Goal: Transaction & Acquisition: Purchase product/service

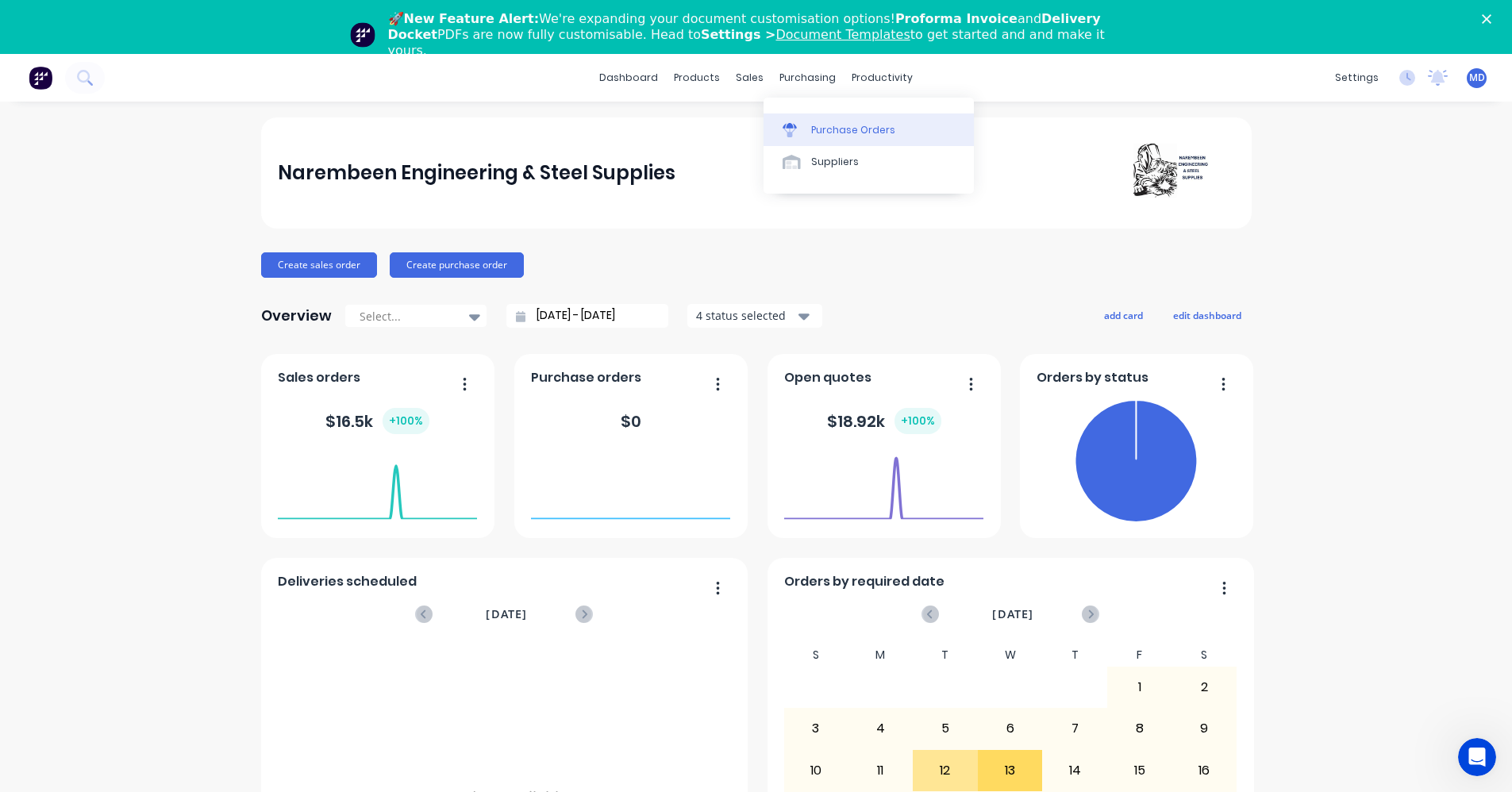
click at [822, 133] on div "Purchase Orders" at bounding box center [853, 129] width 84 height 15
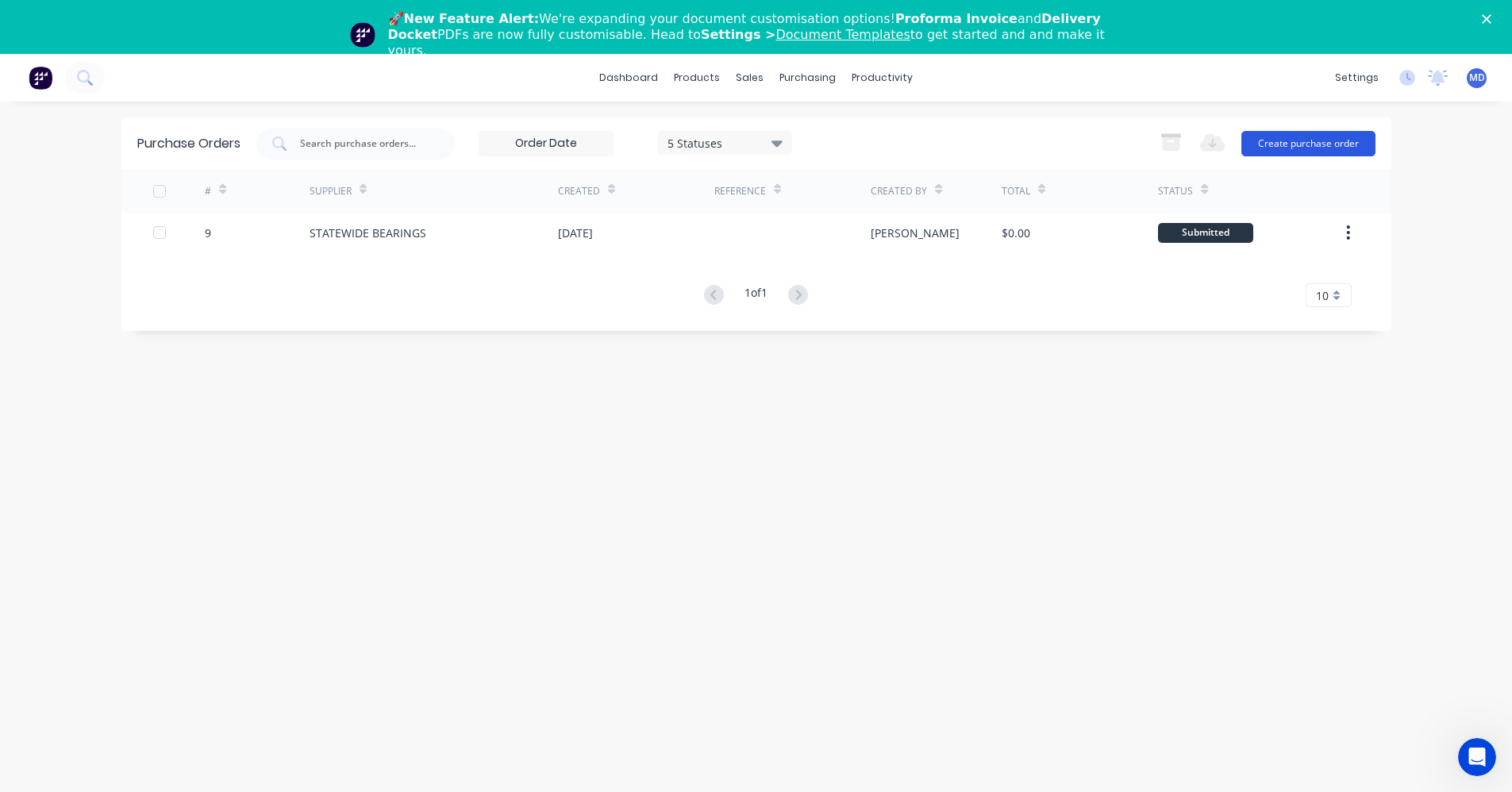
click at [1289, 146] on button "Create purchase order" at bounding box center [1308, 144] width 134 height 26
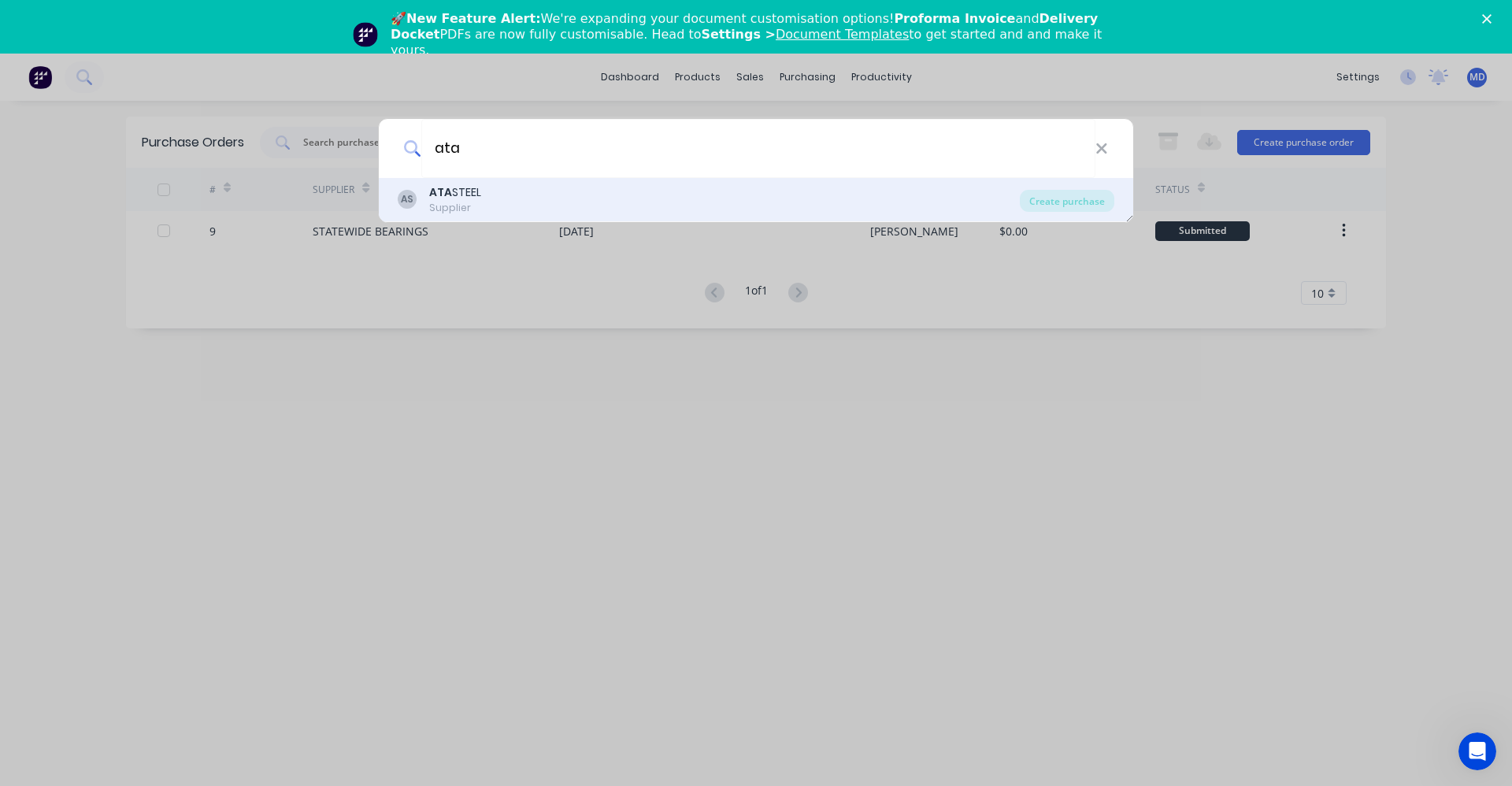
type input "ata"
click at [457, 196] on div "ATA STEEL" at bounding box center [454, 192] width 52 height 16
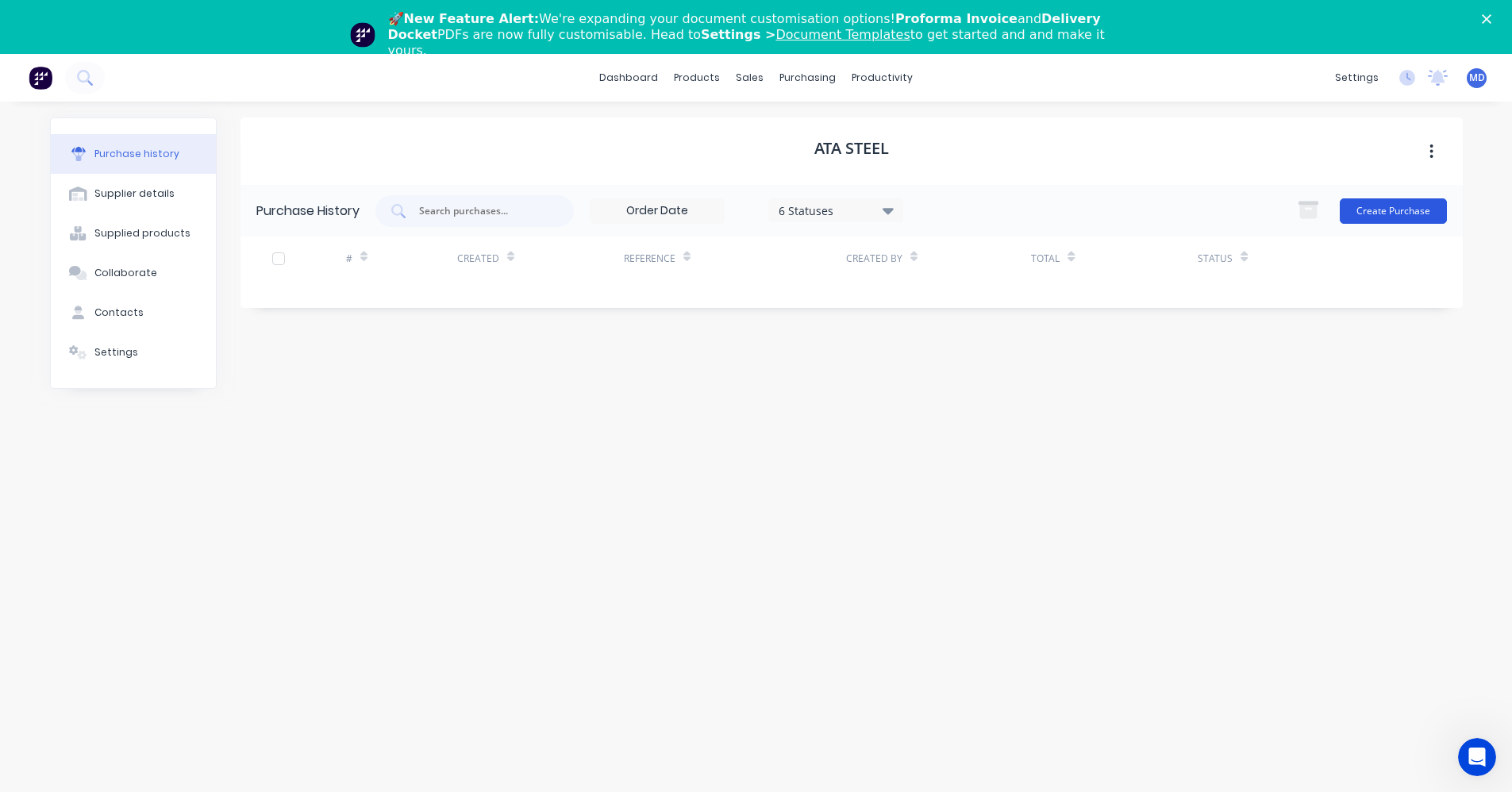
click at [1380, 213] on button "Create Purchase" at bounding box center [1393, 211] width 107 height 26
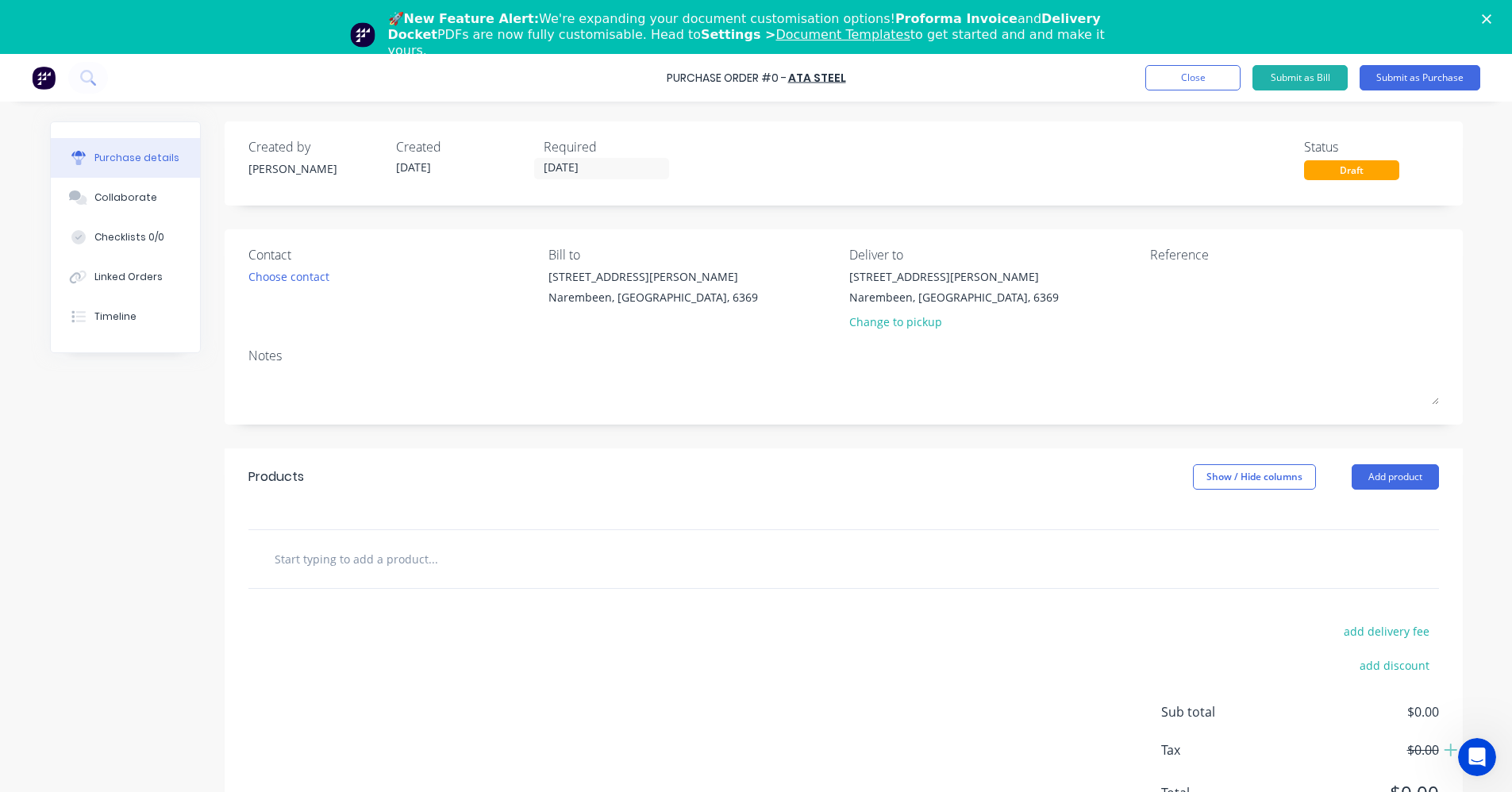
click at [404, 548] on input "text" at bounding box center [432, 558] width 317 height 32
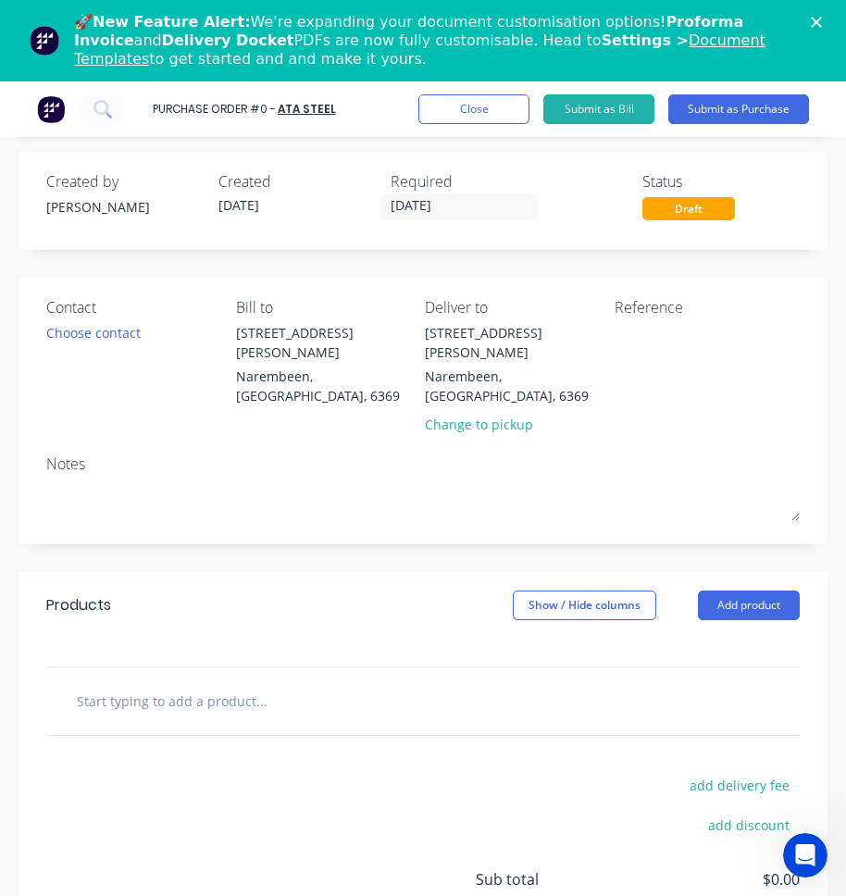
scroll to position [135, 0]
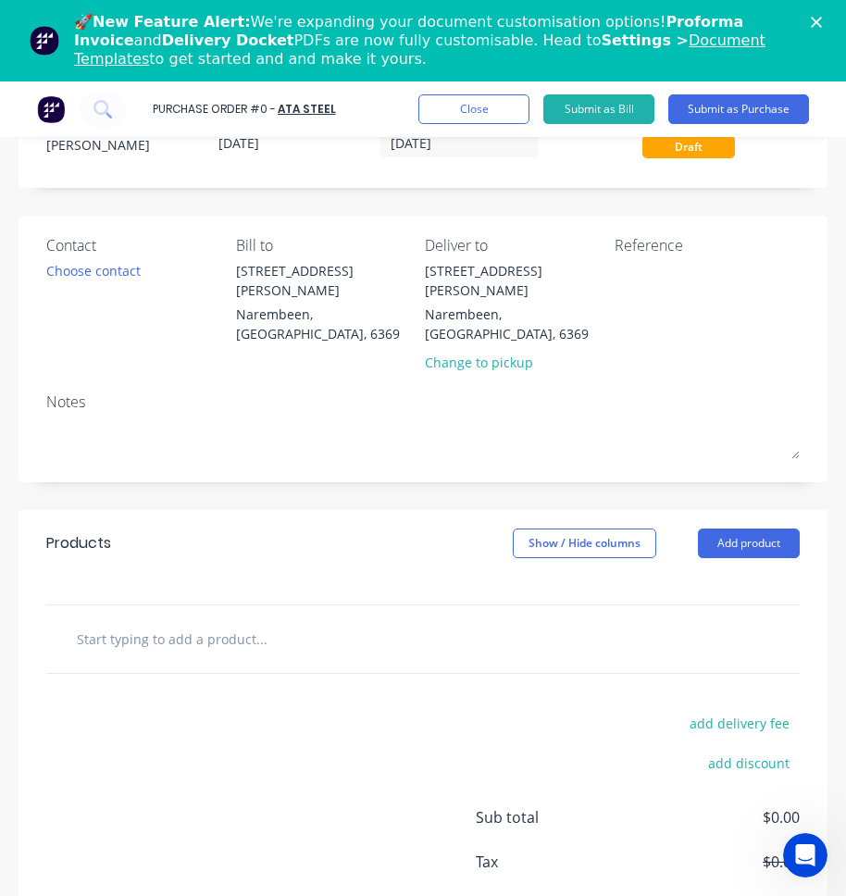
click at [271, 726] on div "add delivery fee add discount Sub total $0.00 Tax $0.00 Total $0.00" at bounding box center [423, 826] width 809 height 304
click at [138, 626] on input "text" at bounding box center [215, 638] width 278 height 37
paste input "Item 1 - 3000mm x 518mm C\W 1 Laser Pressing / Rolling 304 Stainless 3"
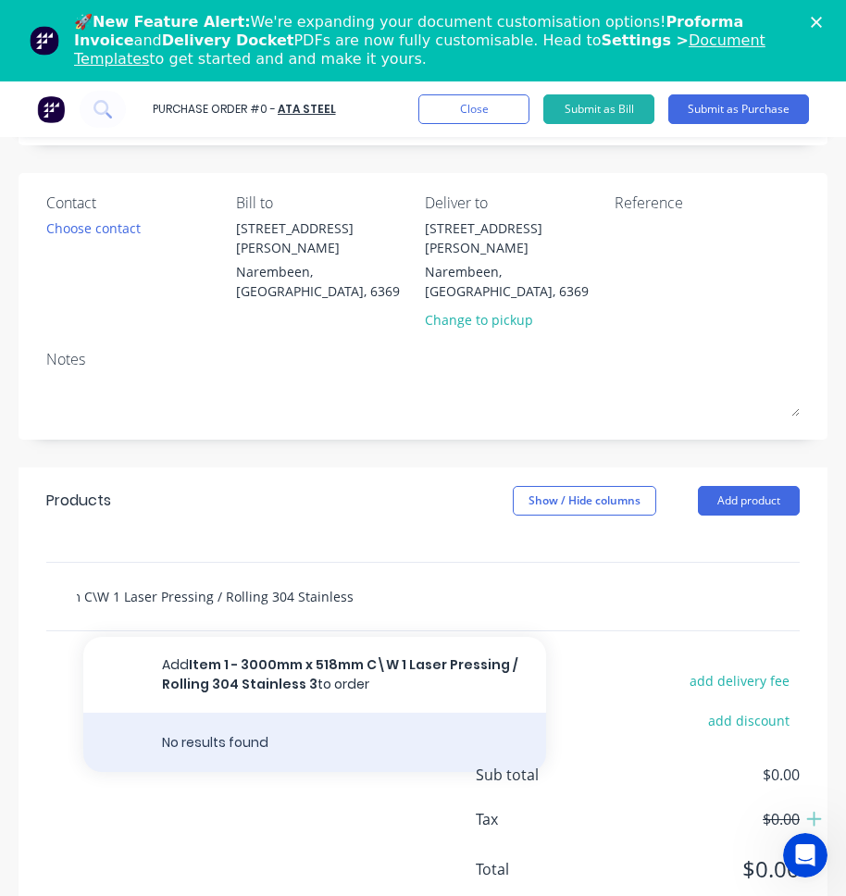
scroll to position [81, 0]
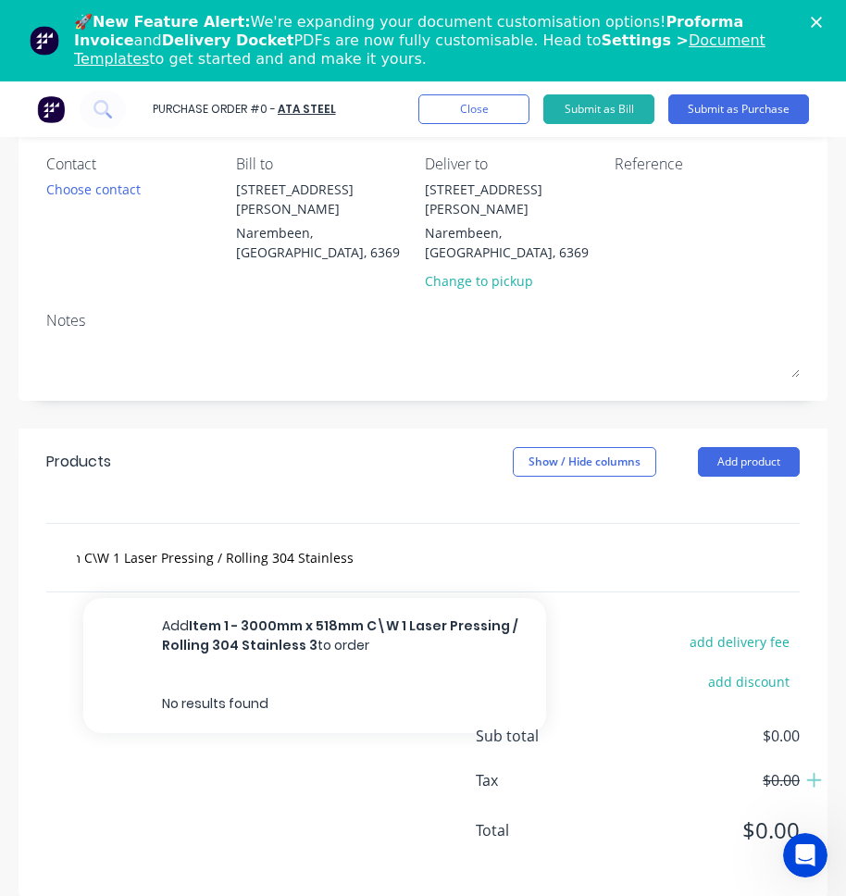
click at [240, 809] on div "add delivery fee add discount Sub total $0.00 Tax $0.00 Total $0.00" at bounding box center [423, 744] width 809 height 304
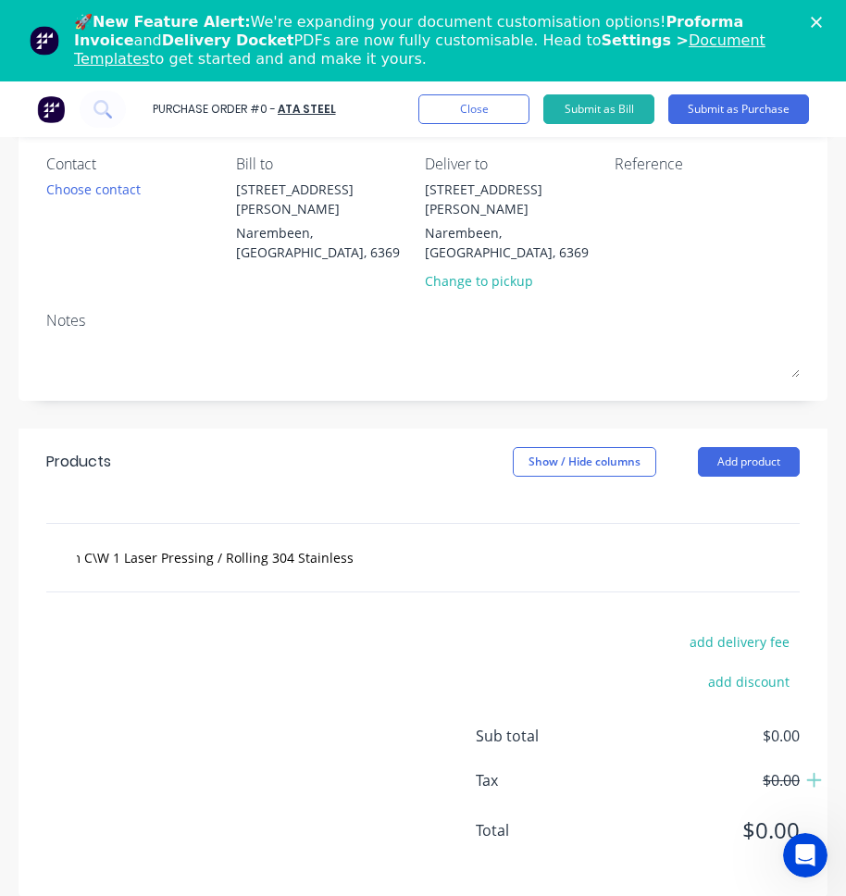
scroll to position [0, 0]
click at [435, 548] on div "Item 1 - 3000mm x 518mm C\W 1 Laser Pressing / Rolling 304 Stainless 3" at bounding box center [292, 557] width 463 height 37
click at [371, 543] on div "Item 1 - 3000mm x 518mm C\W 1 Laser Pressing / Rolling 304 Stainless 3" at bounding box center [292, 557] width 463 height 37
click at [190, 539] on input "Item 1 - 3000mm x 518mm C\W 1 Laser Pressing / Rolling 304 Stainless 3" at bounding box center [215, 557] width 278 height 37
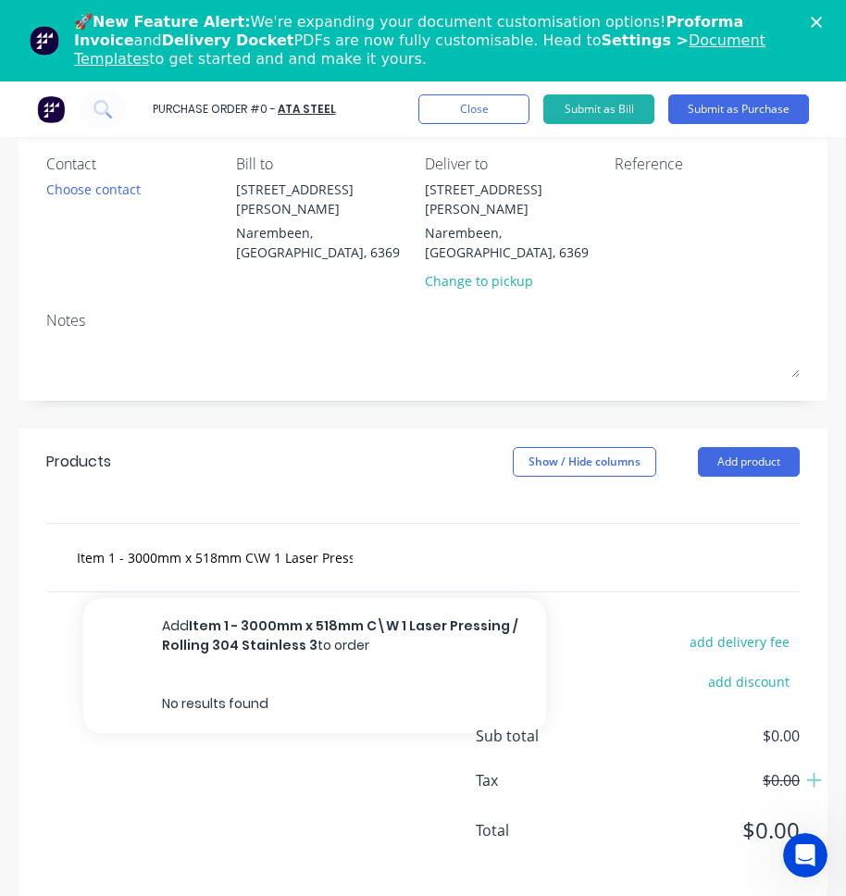
click at [393, 540] on div "Item 1 - 3000mm x 518mm C\W 1 Laser Pressing / Rolling 304 Stainless 3 Add Item…" at bounding box center [292, 557] width 463 height 37
click at [352, 539] on input "Item 1 - 3000mm x 518mm C\W 1 Laser Pressing / Rolling 304 Stainless 3" at bounding box center [215, 557] width 278 height 37
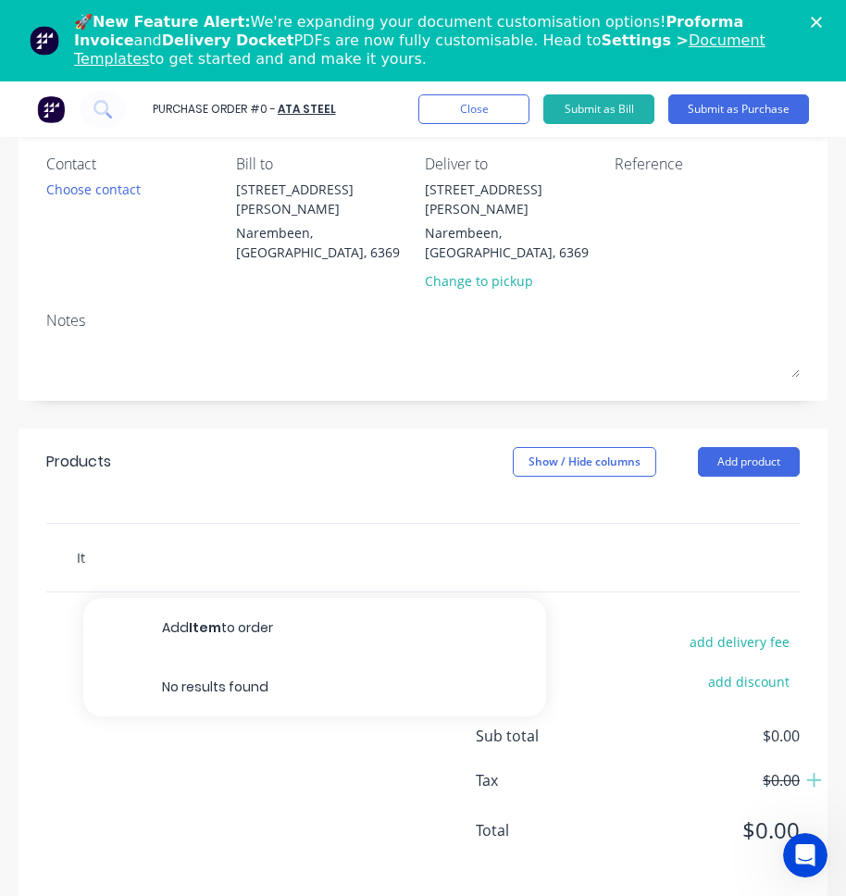
type input "I"
click at [710, 447] on button "Add product" at bounding box center [749, 462] width 102 height 30
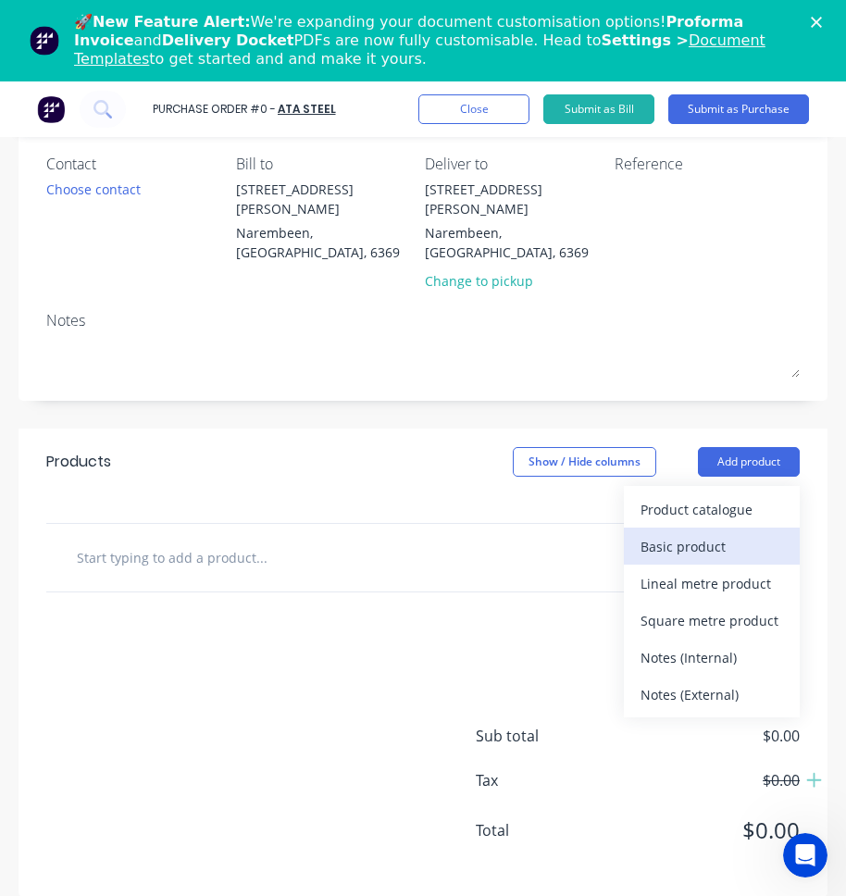
click at [672, 539] on div "Basic product" at bounding box center [711, 546] width 143 height 27
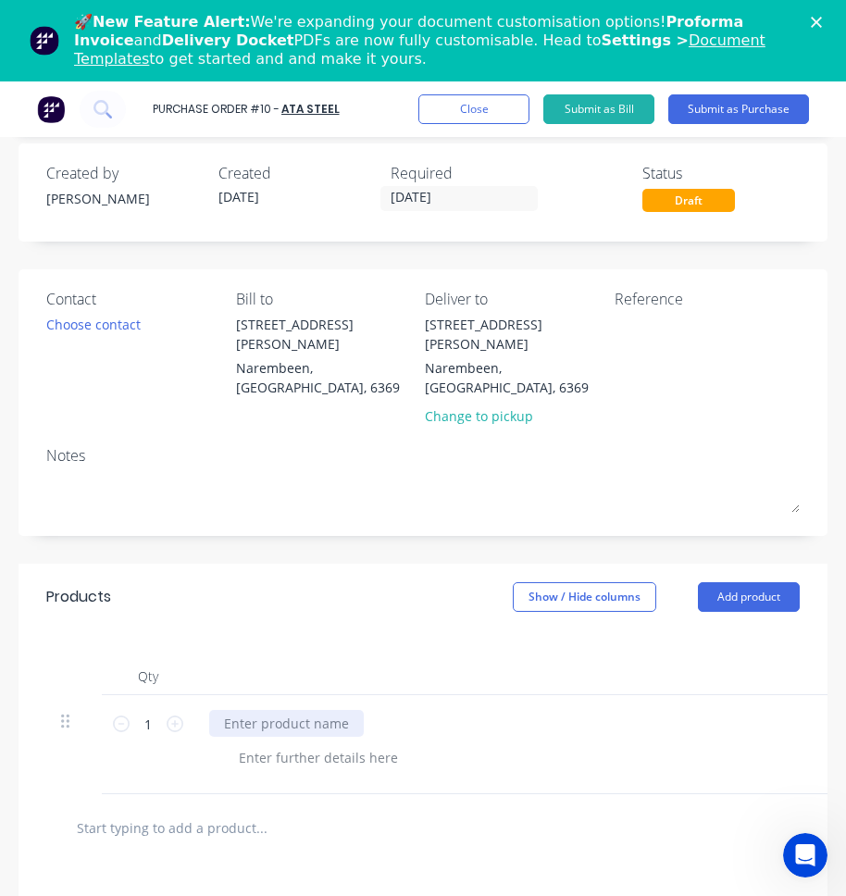
click at [251, 710] on div at bounding box center [286, 723] width 155 height 27
paste div
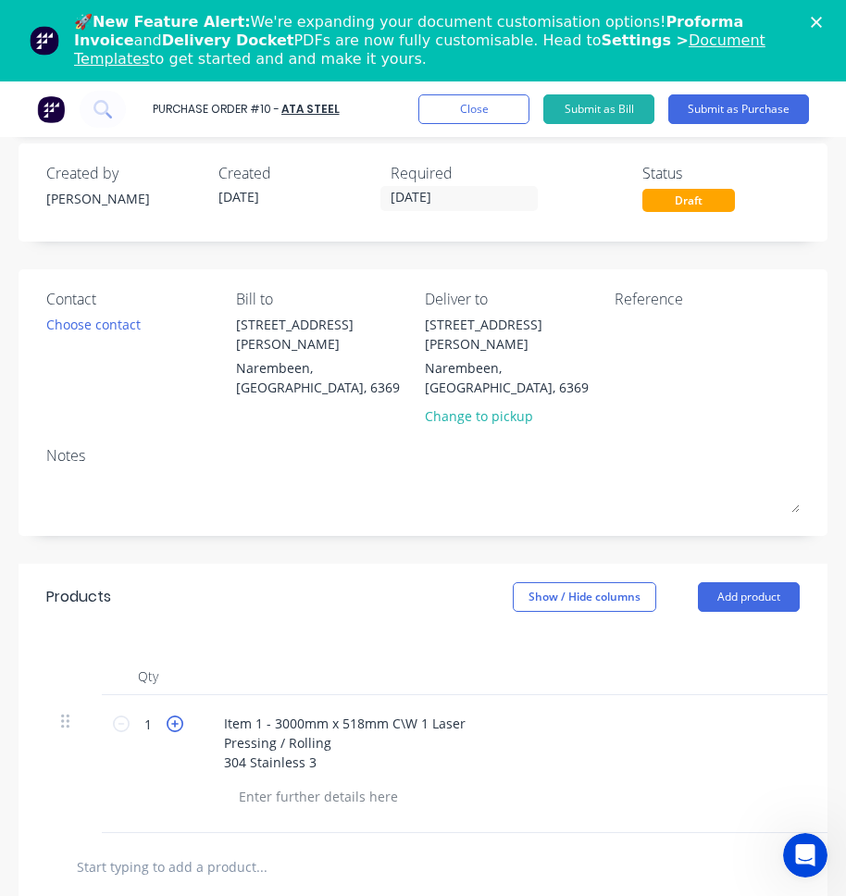
click at [177, 715] on icon at bounding box center [175, 723] width 17 height 17
type input "2"
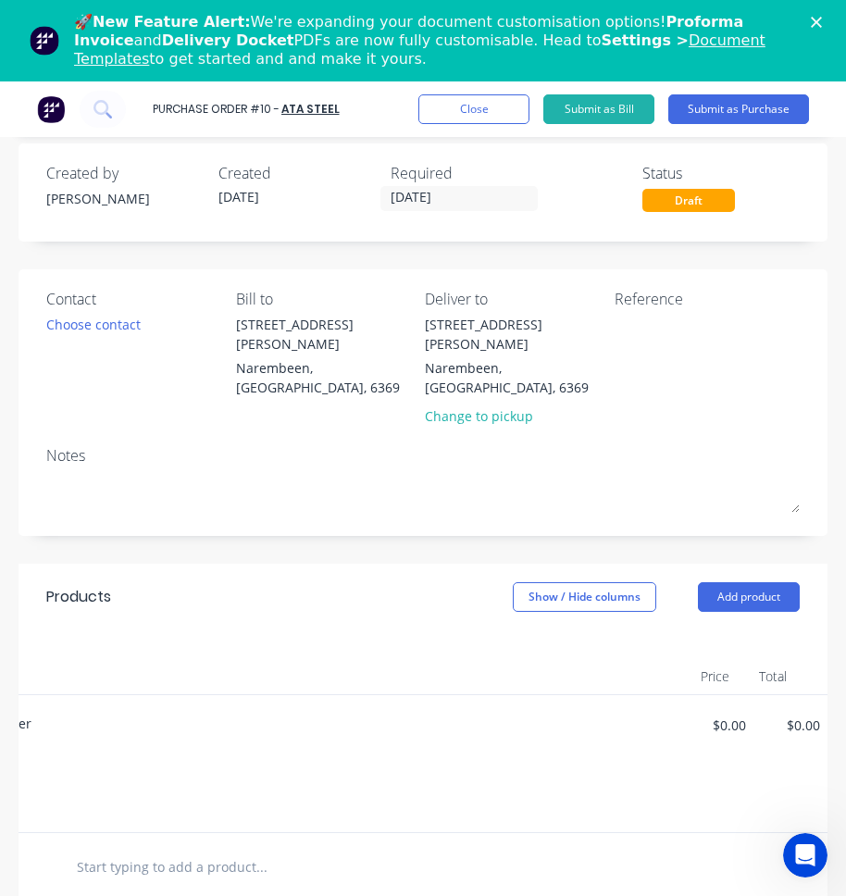
scroll to position [0, 501]
click at [660, 710] on input "$0.00" at bounding box center [676, 725] width 56 height 30
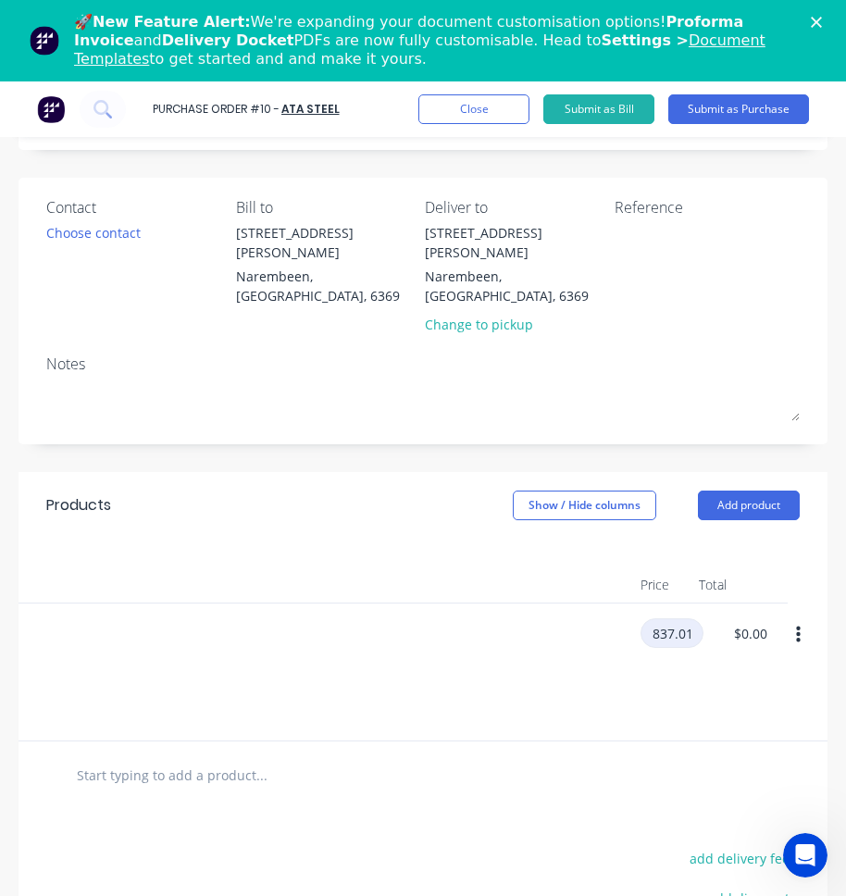
scroll to position [93, 0]
type input "$837.01"
type input "$1,674.02"
click at [598, 800] on div at bounding box center [422, 774] width 753 height 68
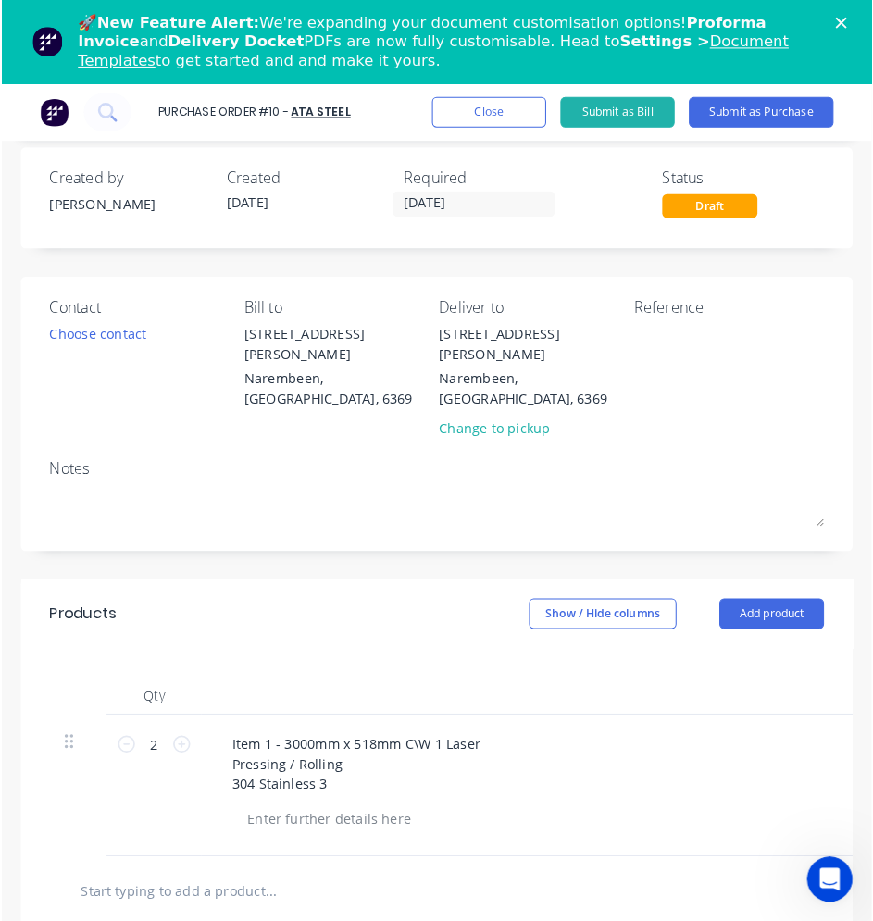
scroll to position [0, 0]
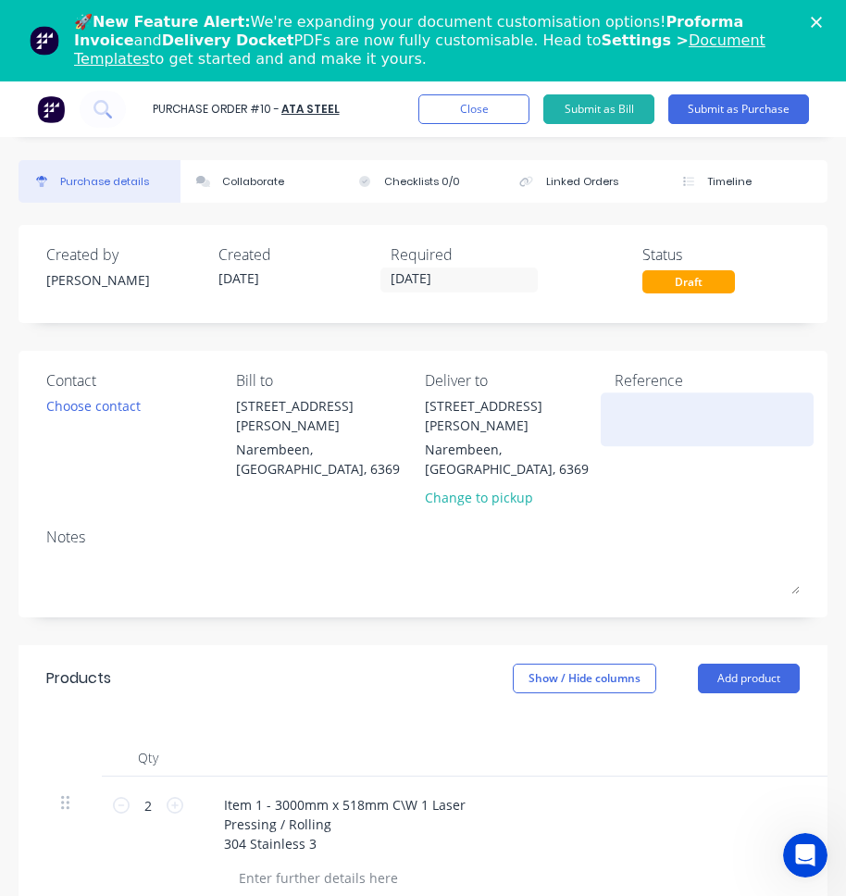
click at [663, 403] on textarea at bounding box center [706, 417] width 185 height 42
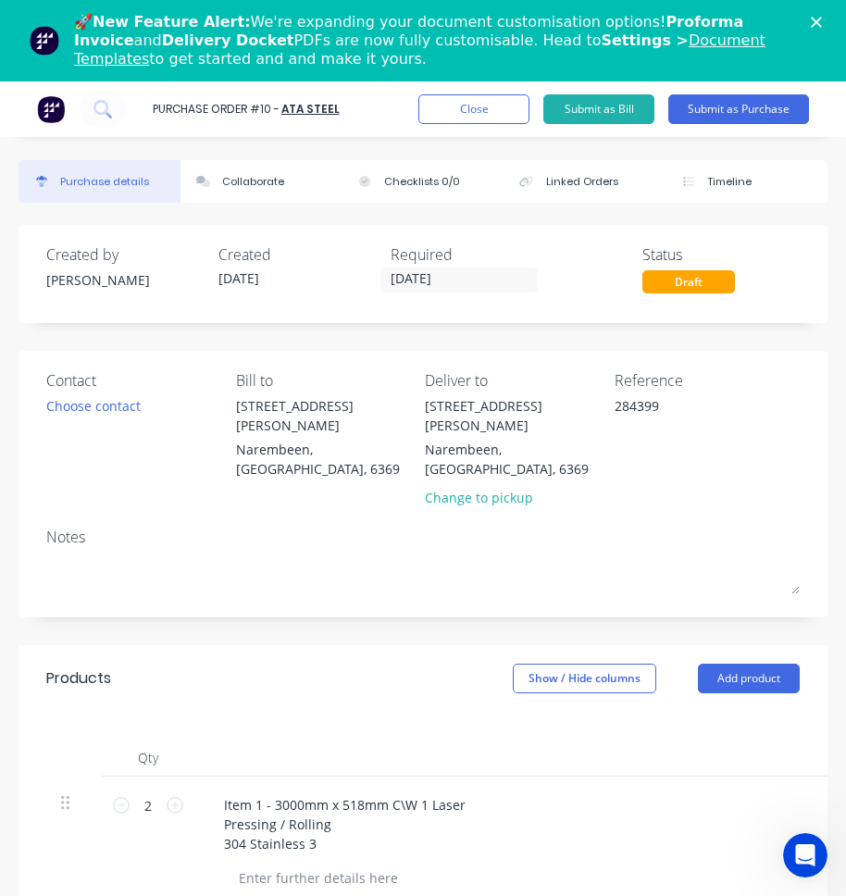
type textarea "284399"
type textarea "x"
type textarea "284399"
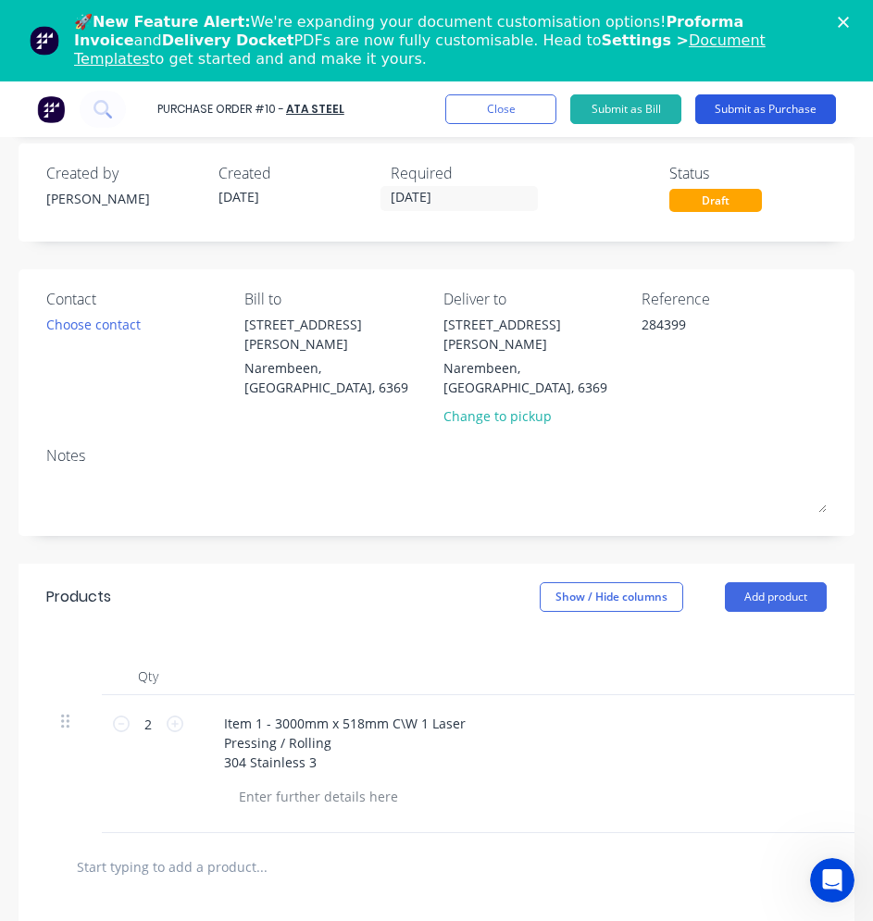
click at [795, 113] on button "Submit as Purchase" at bounding box center [765, 109] width 141 height 30
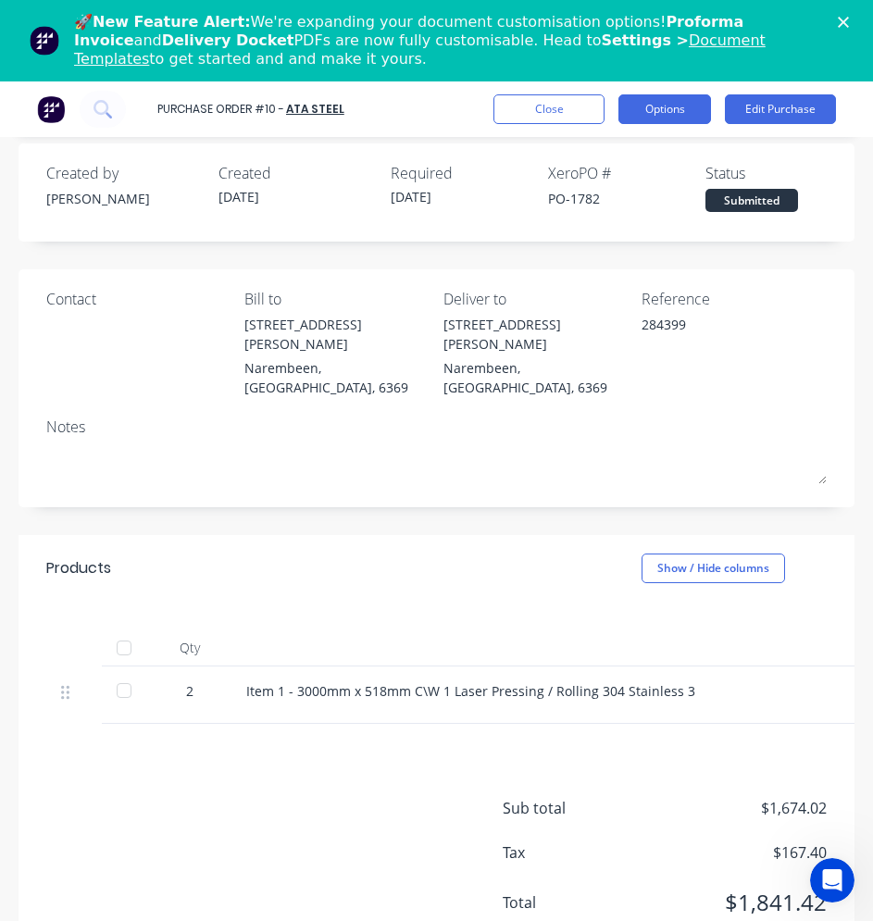
click at [657, 121] on button "Options" at bounding box center [664, 109] width 93 height 30
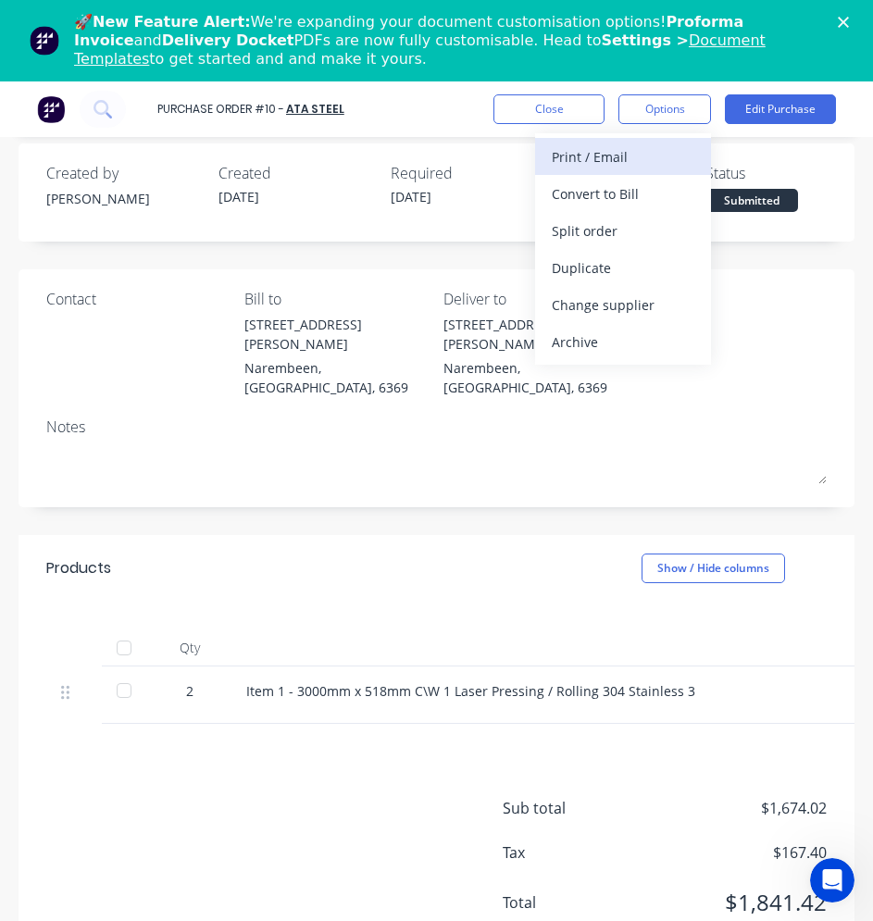
click at [614, 153] on div "Print / Email" at bounding box center [623, 156] width 143 height 27
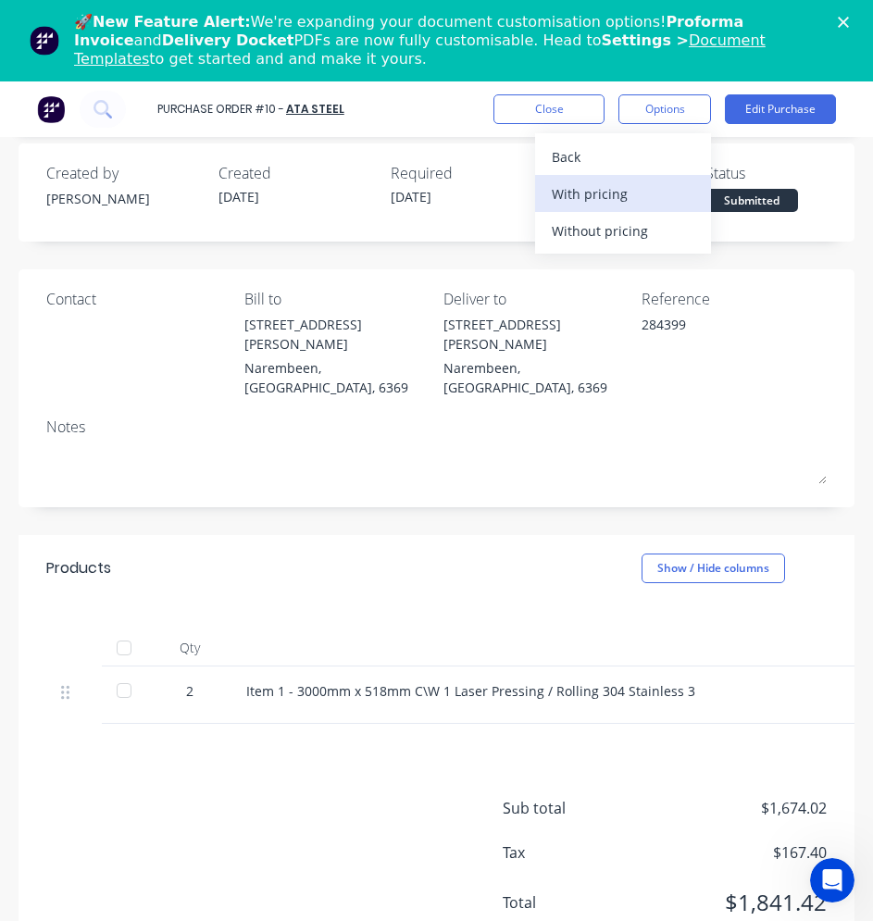
click at [604, 203] on div "With pricing" at bounding box center [623, 193] width 143 height 27
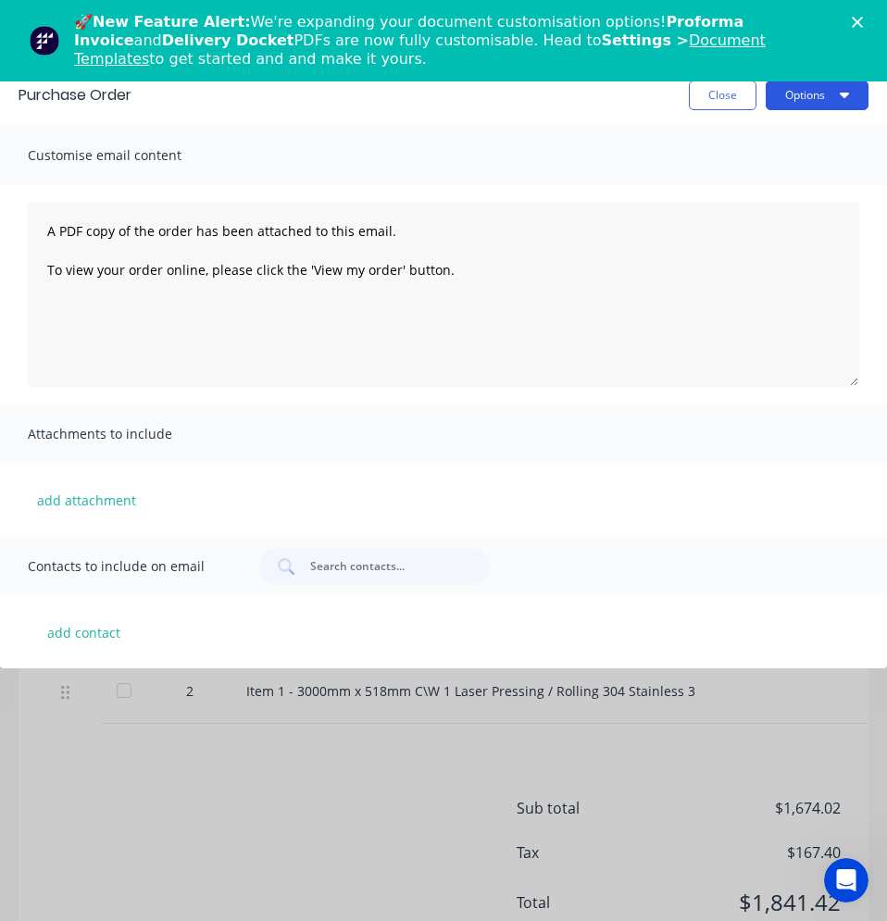
click at [799, 100] on button "Options" at bounding box center [816, 96] width 103 height 30
click at [735, 144] on div "Print" at bounding box center [780, 142] width 143 height 27
click at [627, 104] on div "Close Options Print Email" at bounding box center [509, 96] width 718 height 30
click at [718, 101] on button "Close" at bounding box center [723, 96] width 68 height 30
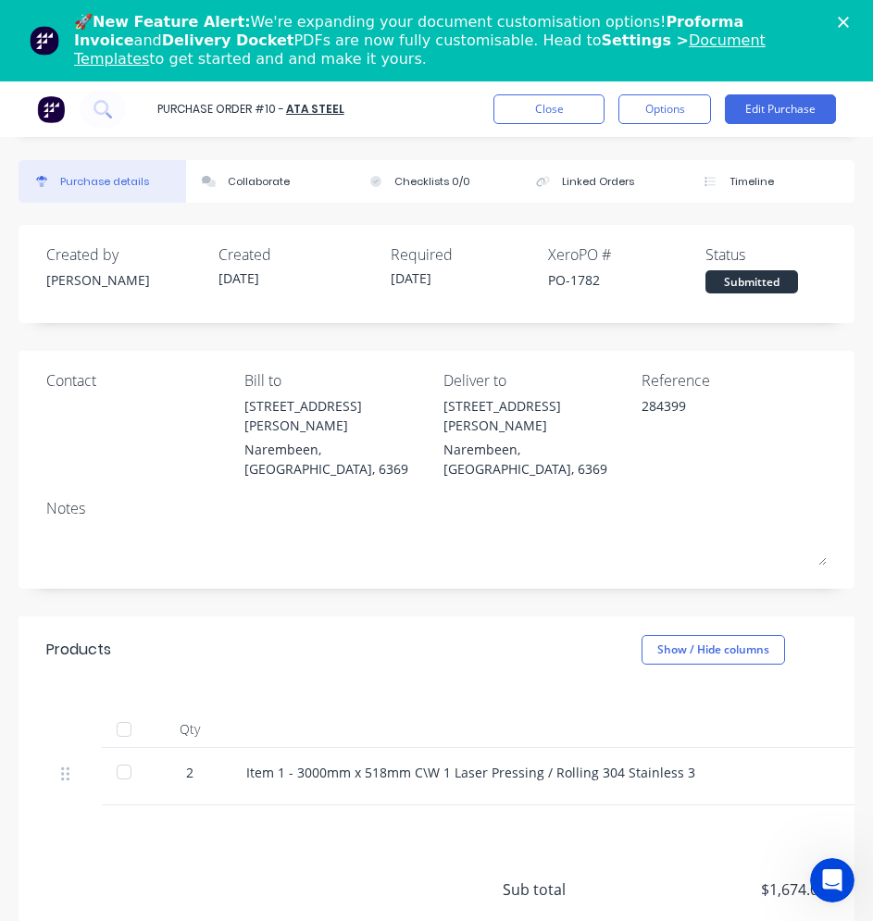
click at [516, 683] on div "Qty Price Total 2 Item 1 - 3000mm x 518mm C\W 1 Laser Pressing / Rolling 304 St…" at bounding box center [437, 744] width 836 height 122
click at [753, 113] on button "Edit Purchase" at bounding box center [780, 109] width 111 height 30
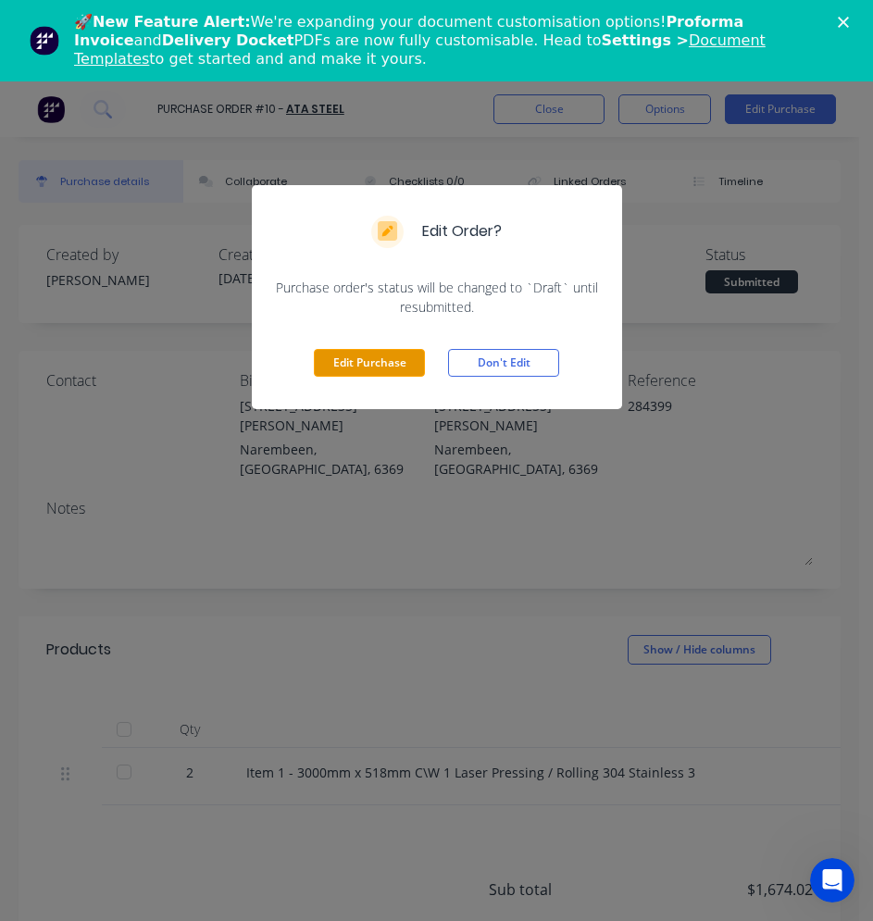
click at [392, 360] on button "Edit Purchase" at bounding box center [369, 363] width 111 height 28
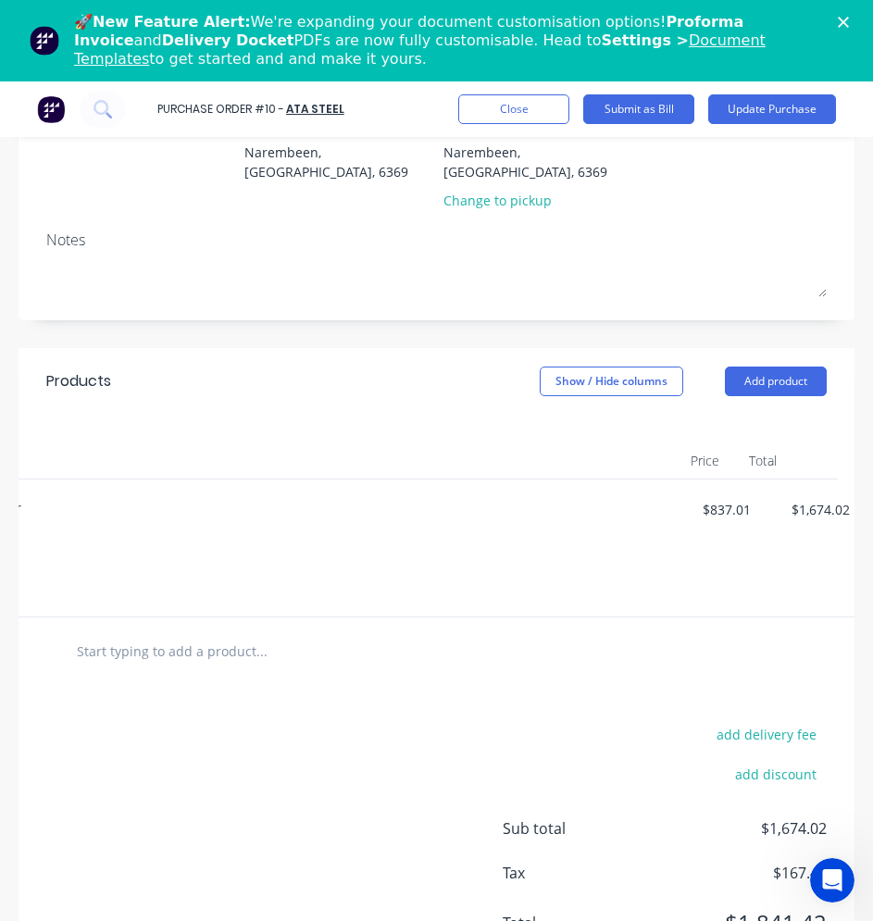
scroll to position [0, 514]
click at [815, 494] on button "button" at bounding box center [824, 510] width 43 height 33
click at [399, 677] on div at bounding box center [436, 651] width 780 height 68
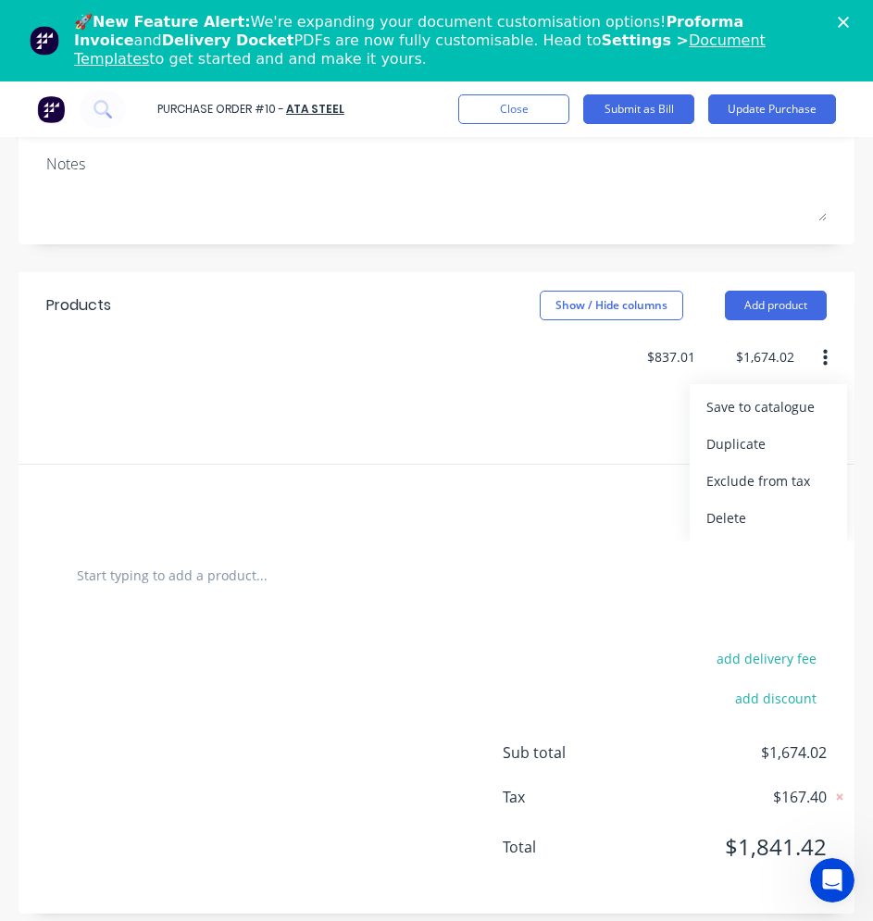
scroll to position [297, 0]
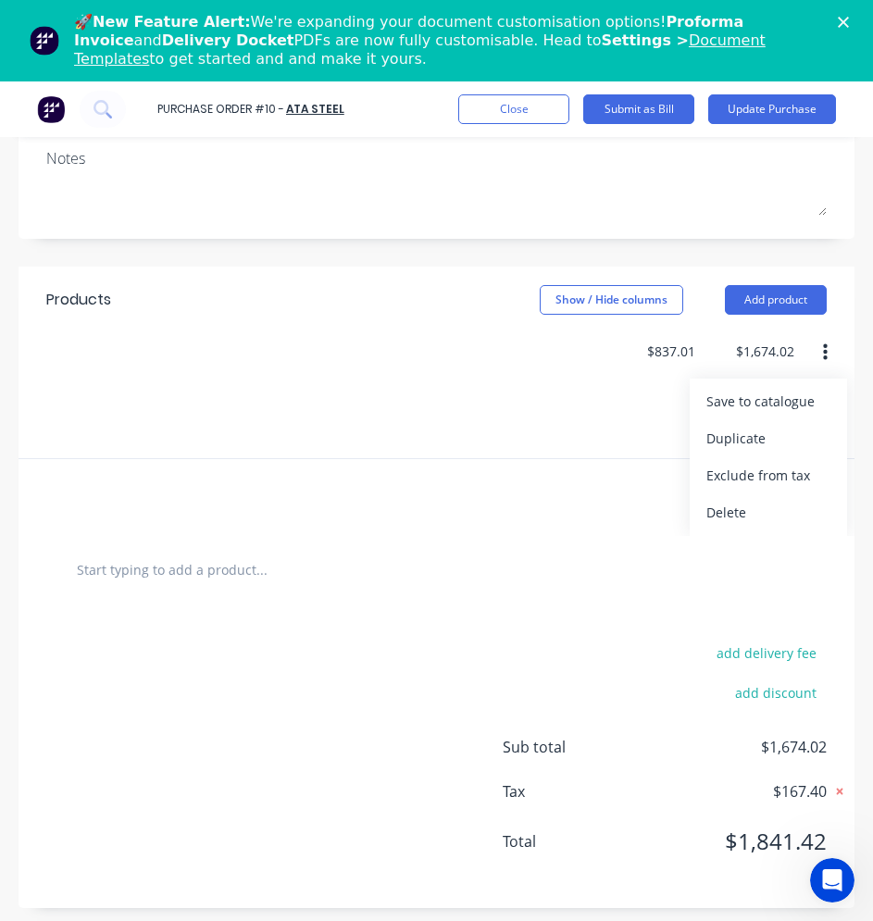
click at [830, 788] on icon at bounding box center [839, 791] width 19 height 19
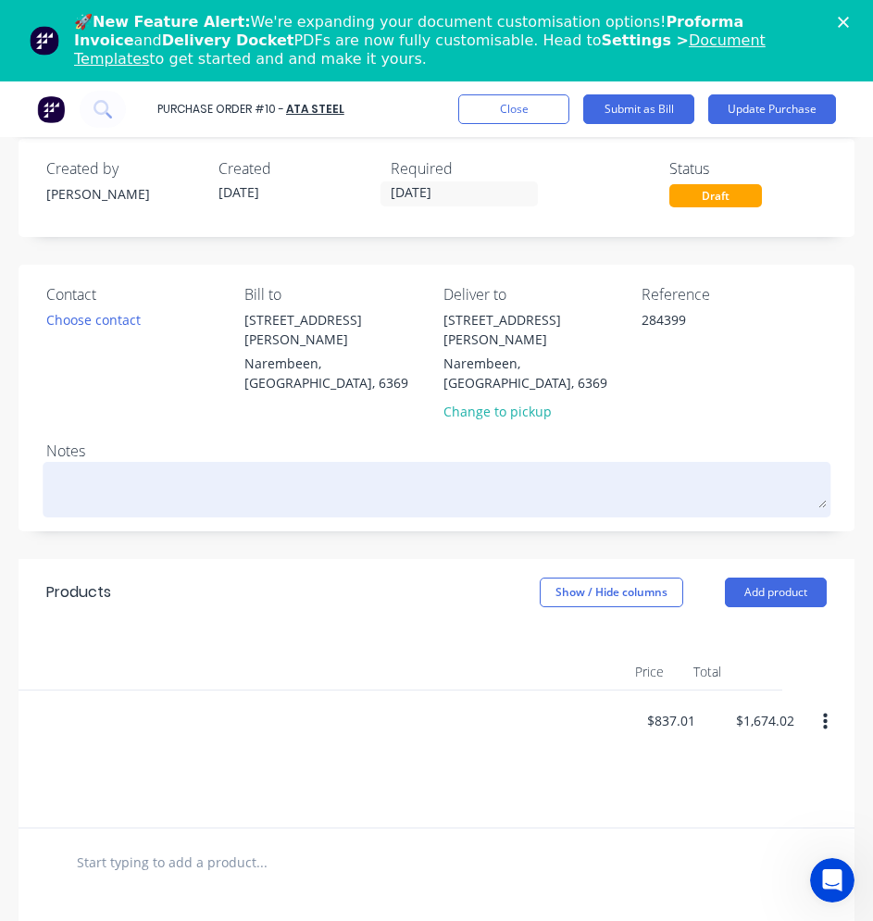
scroll to position [0, 0]
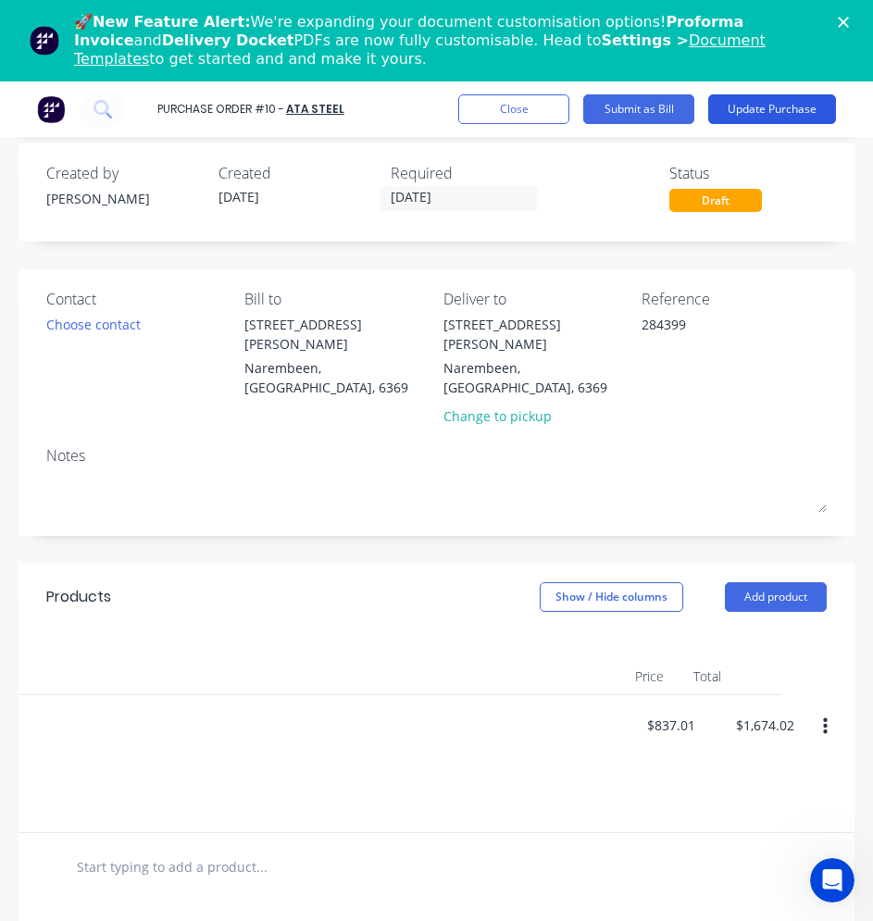
click at [739, 104] on button "Update Purchase" at bounding box center [772, 109] width 128 height 30
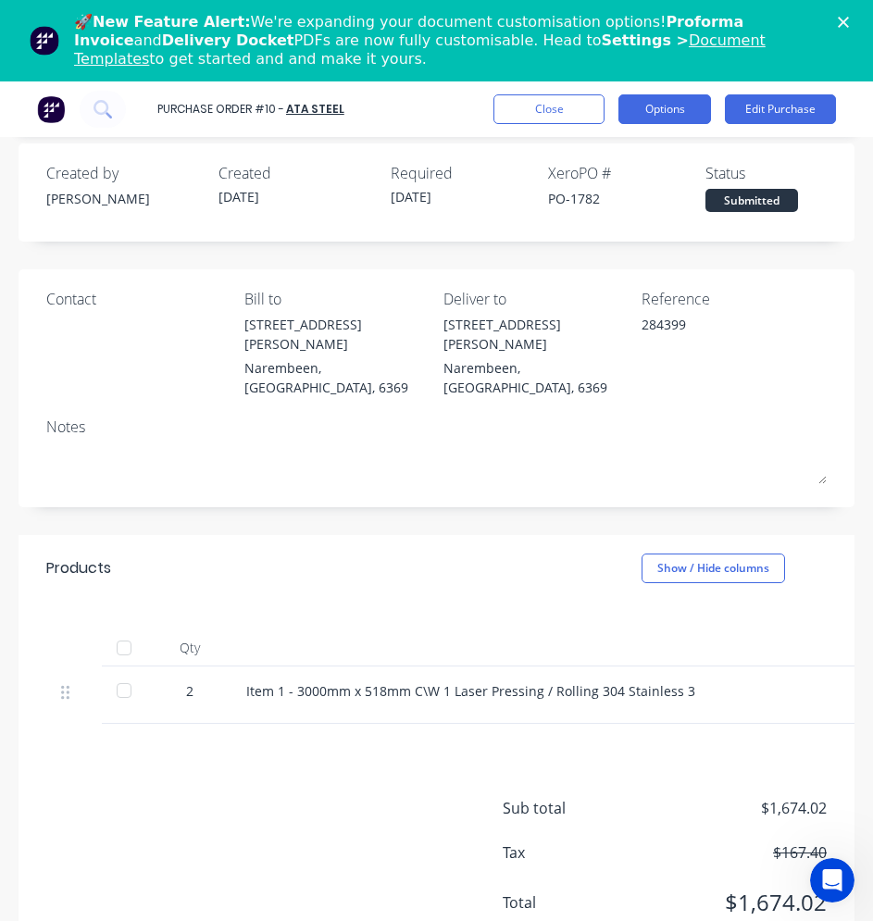
click at [664, 102] on button "Options" at bounding box center [664, 109] width 93 height 30
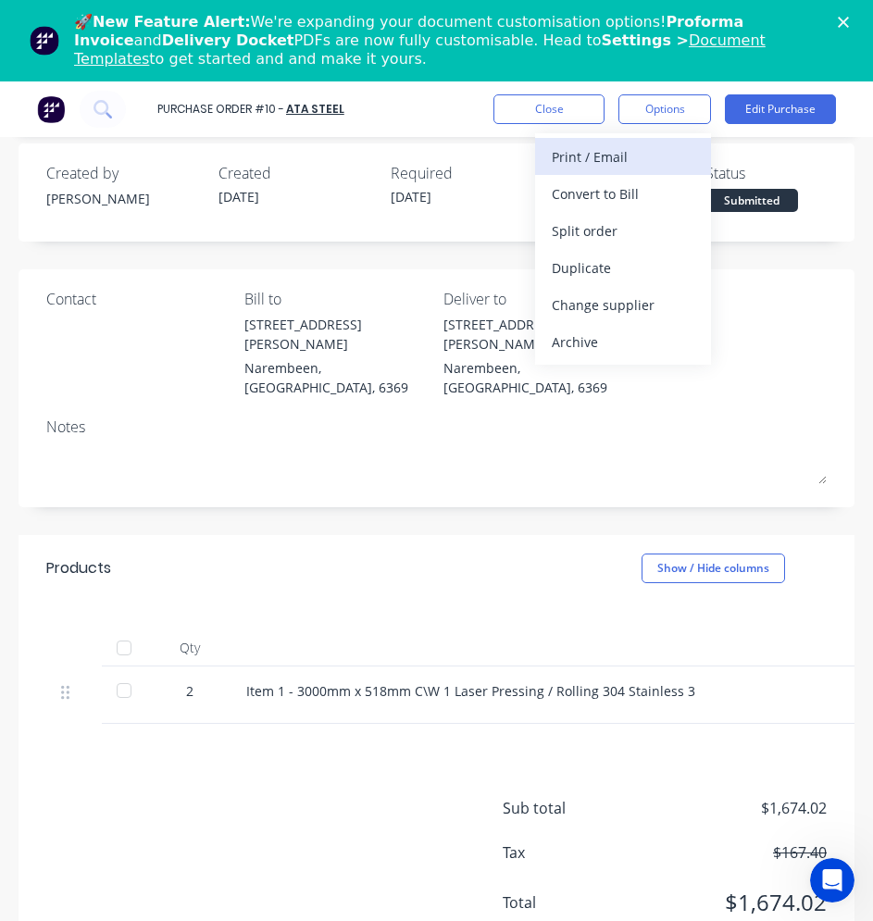
click at [626, 150] on div "Print / Email" at bounding box center [623, 156] width 143 height 27
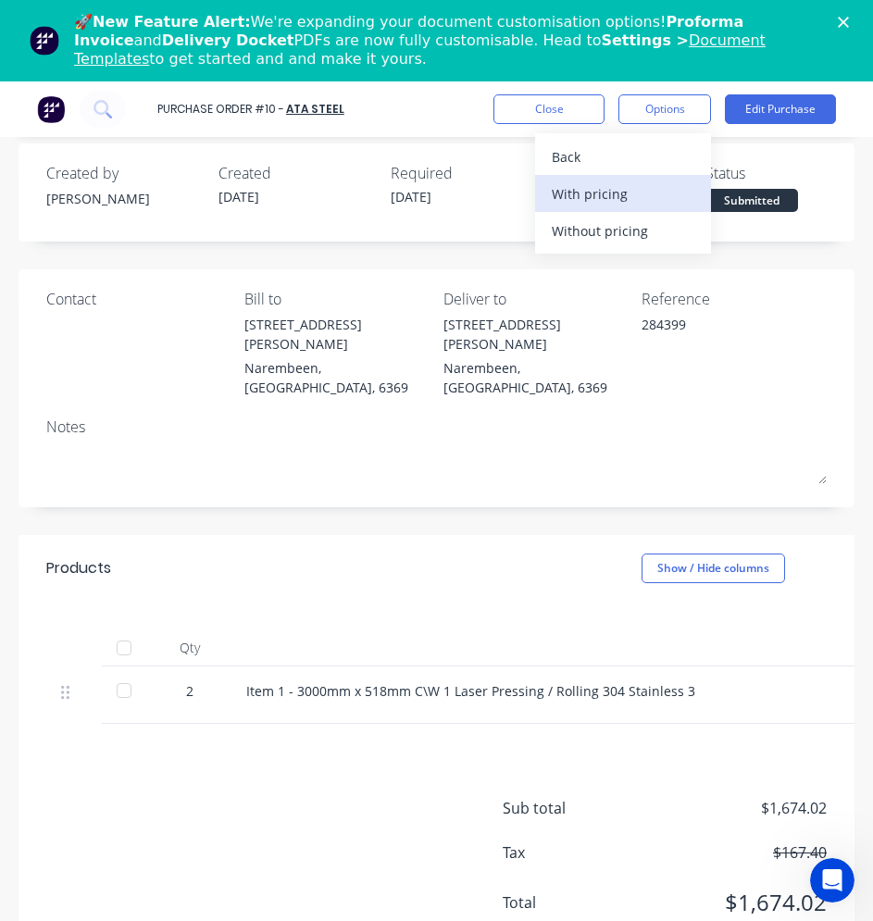
click at [613, 203] on div "With pricing" at bounding box center [623, 193] width 143 height 27
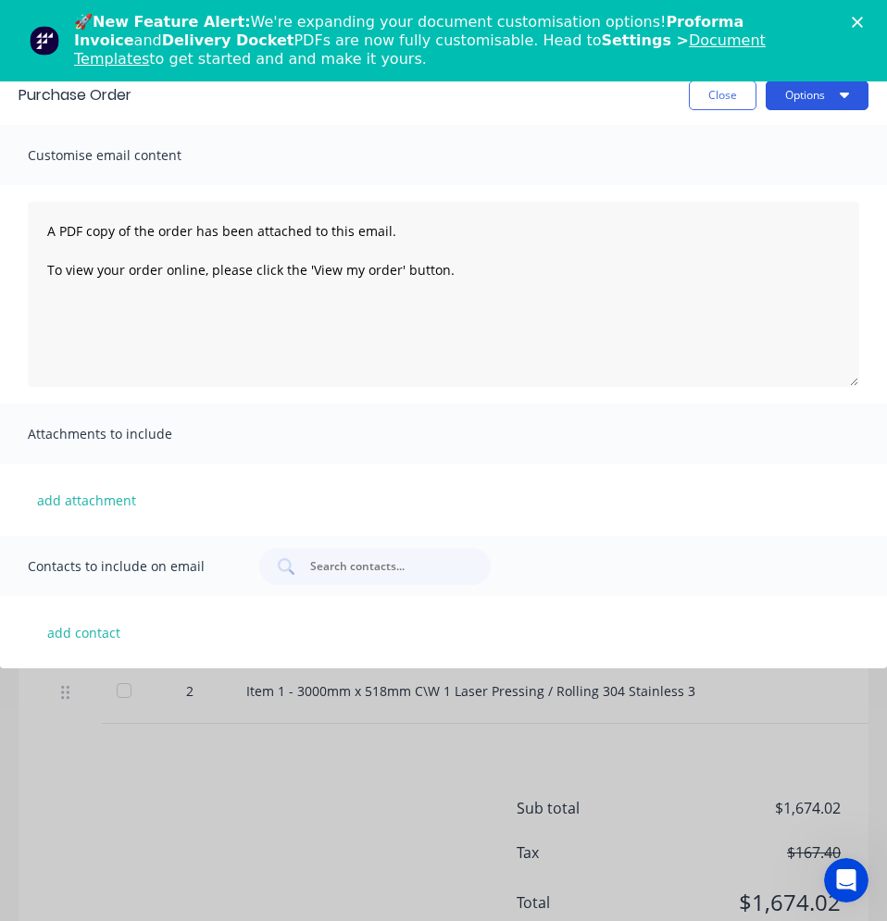
click at [788, 99] on button "Options" at bounding box center [816, 96] width 103 height 30
click at [755, 135] on div "Print" at bounding box center [780, 142] width 143 height 27
click at [716, 100] on button "Close" at bounding box center [723, 96] width 68 height 30
type textarea "x"
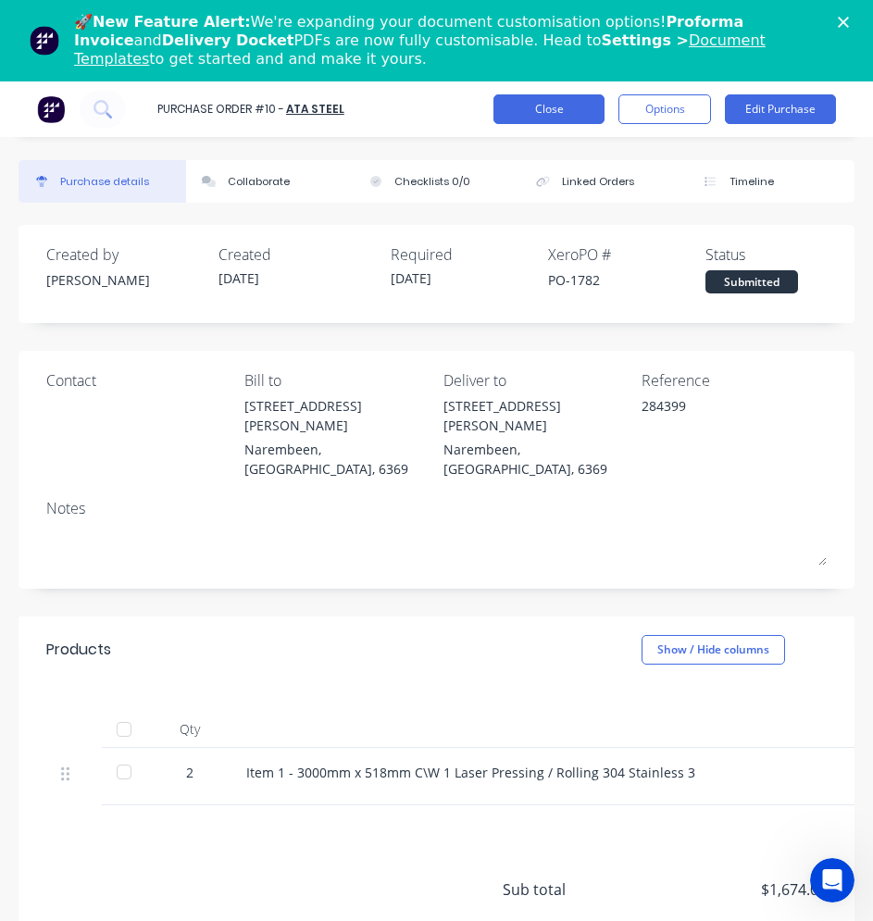
click at [516, 117] on button "Close" at bounding box center [548, 109] width 111 height 30
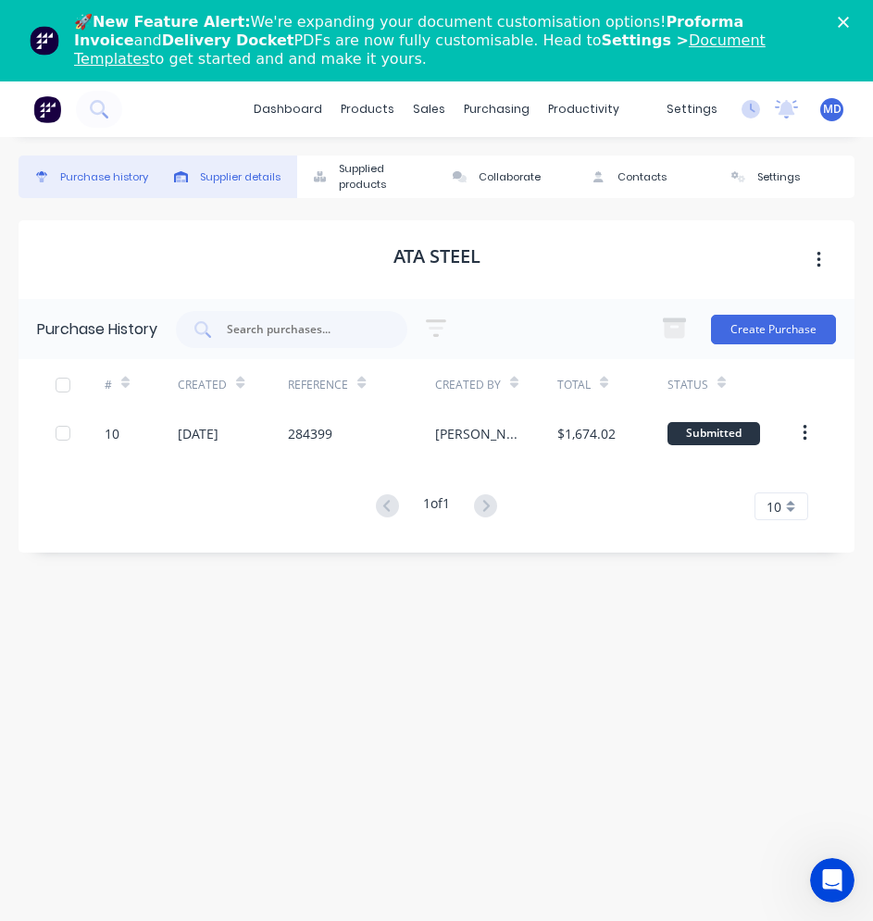
click at [248, 173] on div "Supplier details" at bounding box center [240, 177] width 81 height 16
select select "AU"
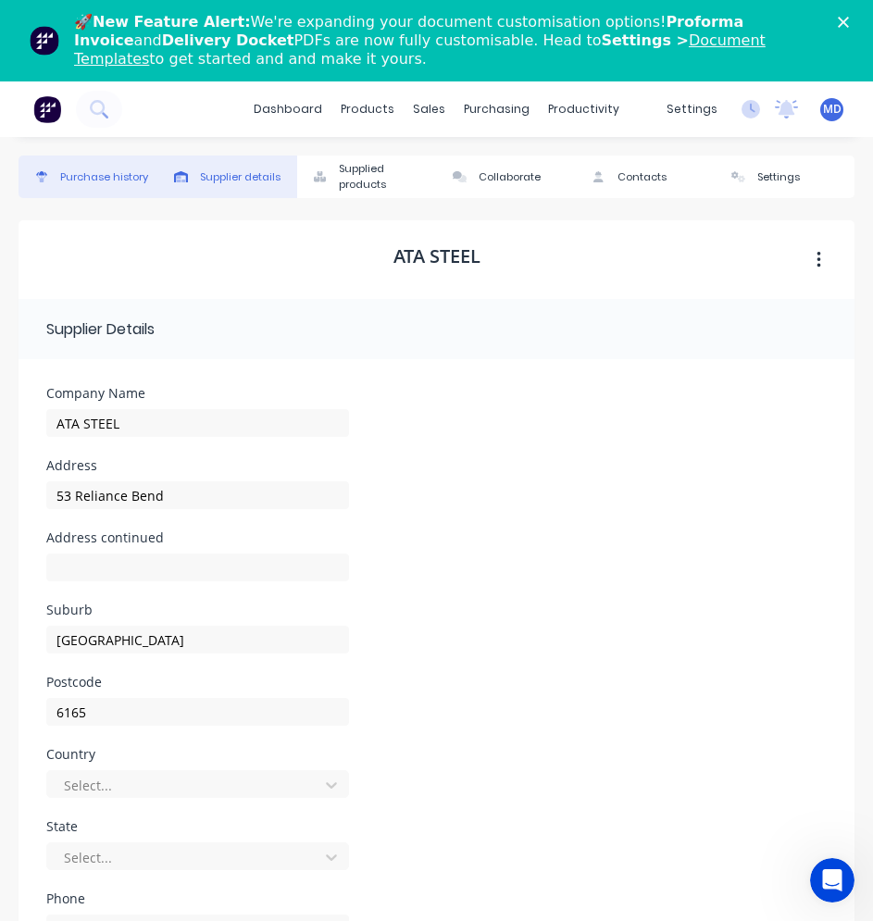
click at [99, 182] on div "Purchase history" at bounding box center [104, 177] width 88 height 16
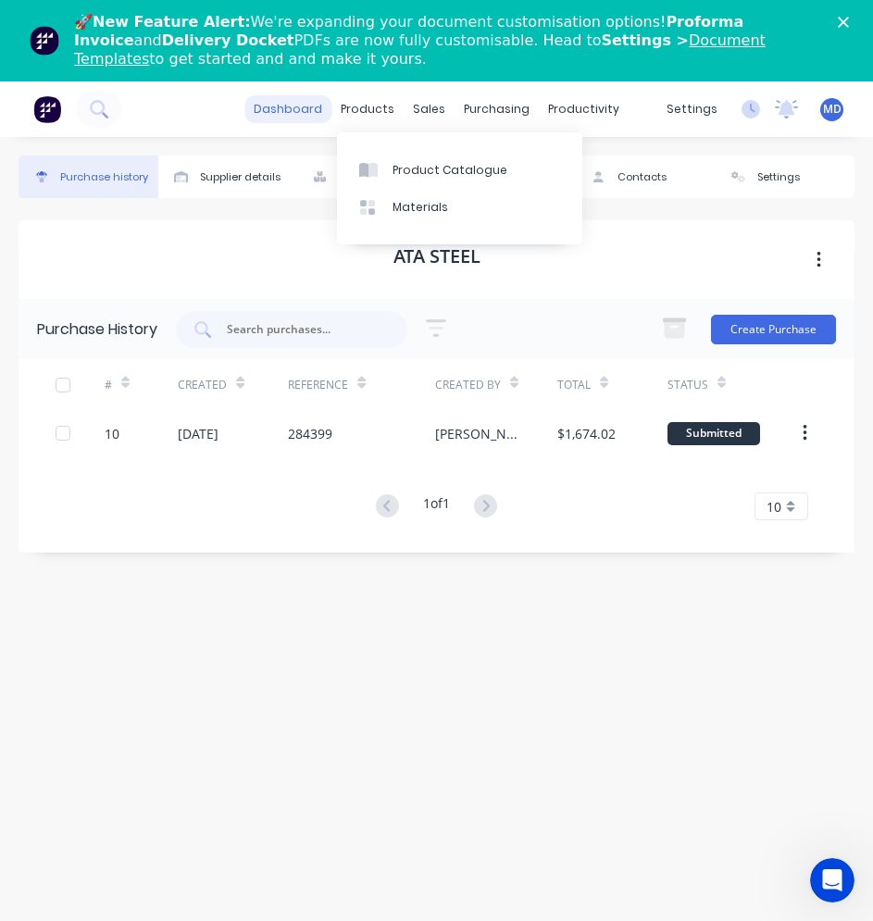
click at [315, 114] on link "dashboard" at bounding box center [287, 109] width 87 height 28
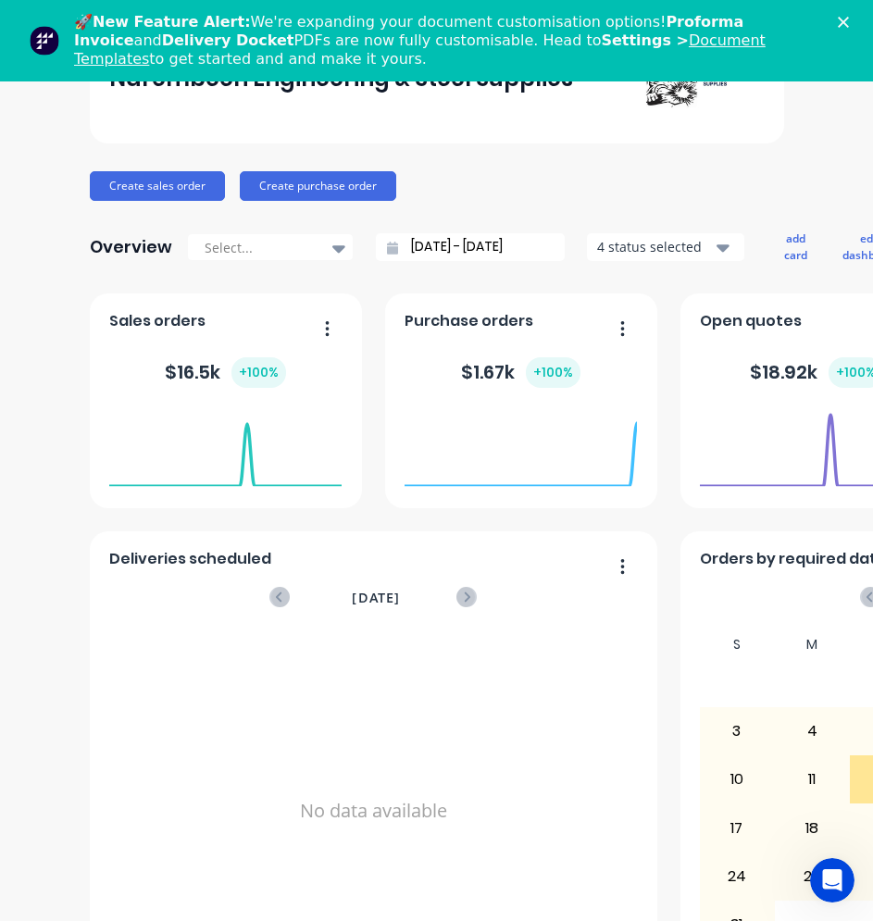
scroll to position [155, 0]
